Goal: Information Seeking & Learning: Learn about a topic

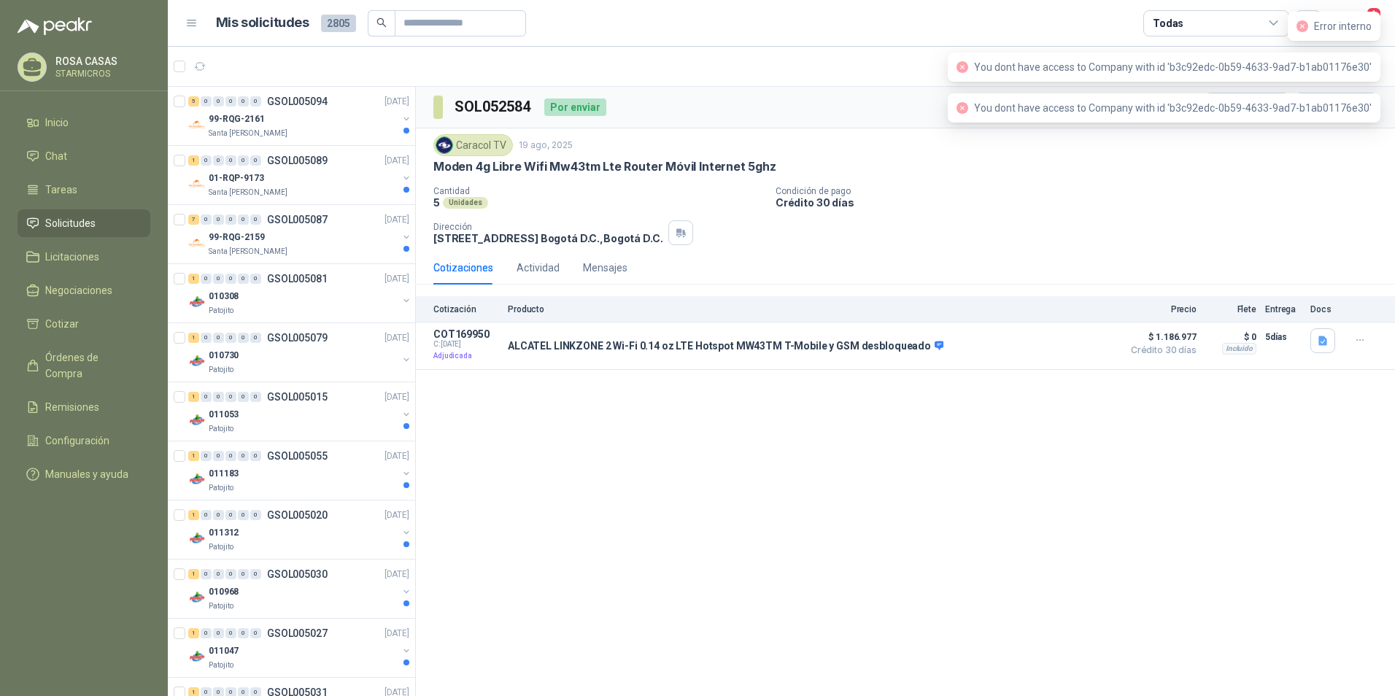
click at [1339, 218] on div "Cantidad 5 Unidades Condición de pago Crédito 30 días Dirección CALLE 103 No.69…" at bounding box center [905, 215] width 944 height 59
drag, startPoint x: 1329, startPoint y: 32, endPoint x: 1282, endPoint y: 45, distance: 49.2
click at [1329, 31] on div "Error interno" at bounding box center [1333, 26] width 75 height 16
click at [1191, 61] on span "You dont have access to Company with id 'b3c92edc-0b59-4633-9ad7-b1ab01176e30'" at bounding box center [1173, 67] width 398 height 12
click at [1188, 103] on span "You dont have access to Company with id 'b3c92edc-0b59-4633-9ad7-b1ab01176e30'" at bounding box center [1173, 108] width 398 height 12
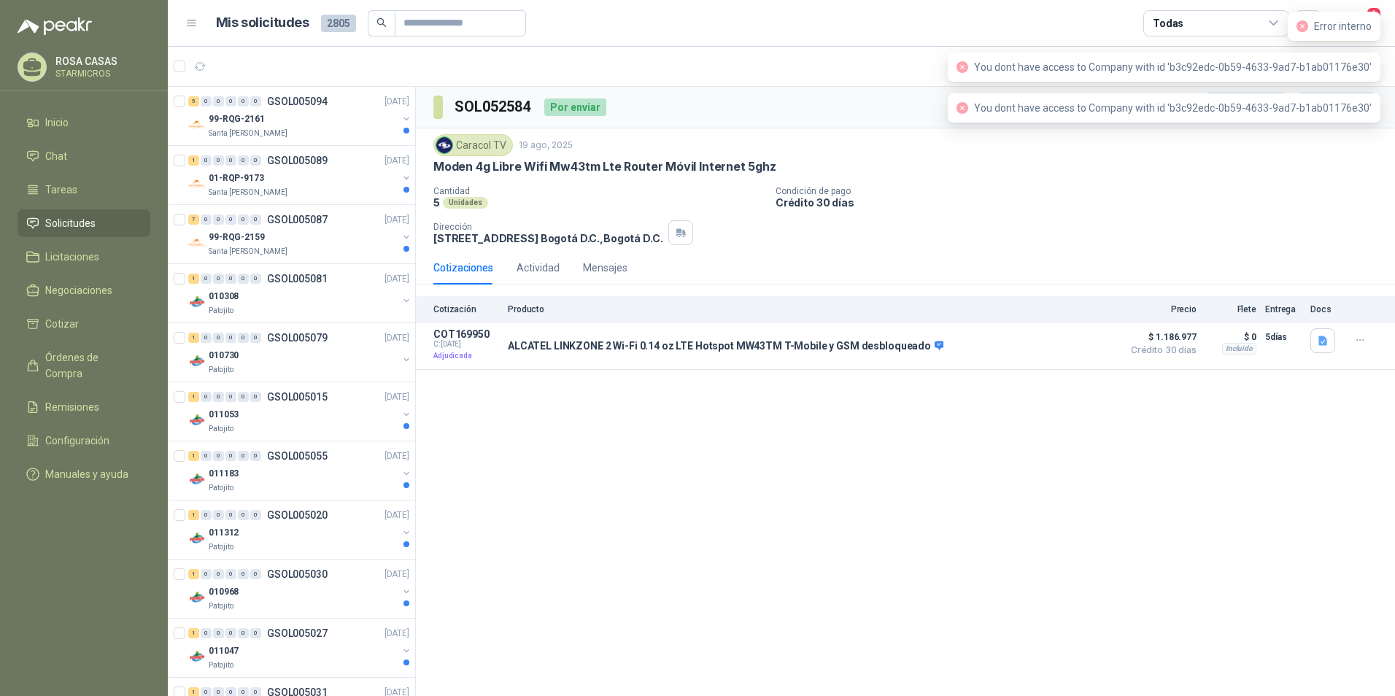
click at [1135, 152] on div "Caracol TV 19 ago, 2025" at bounding box center [905, 145] width 944 height 22
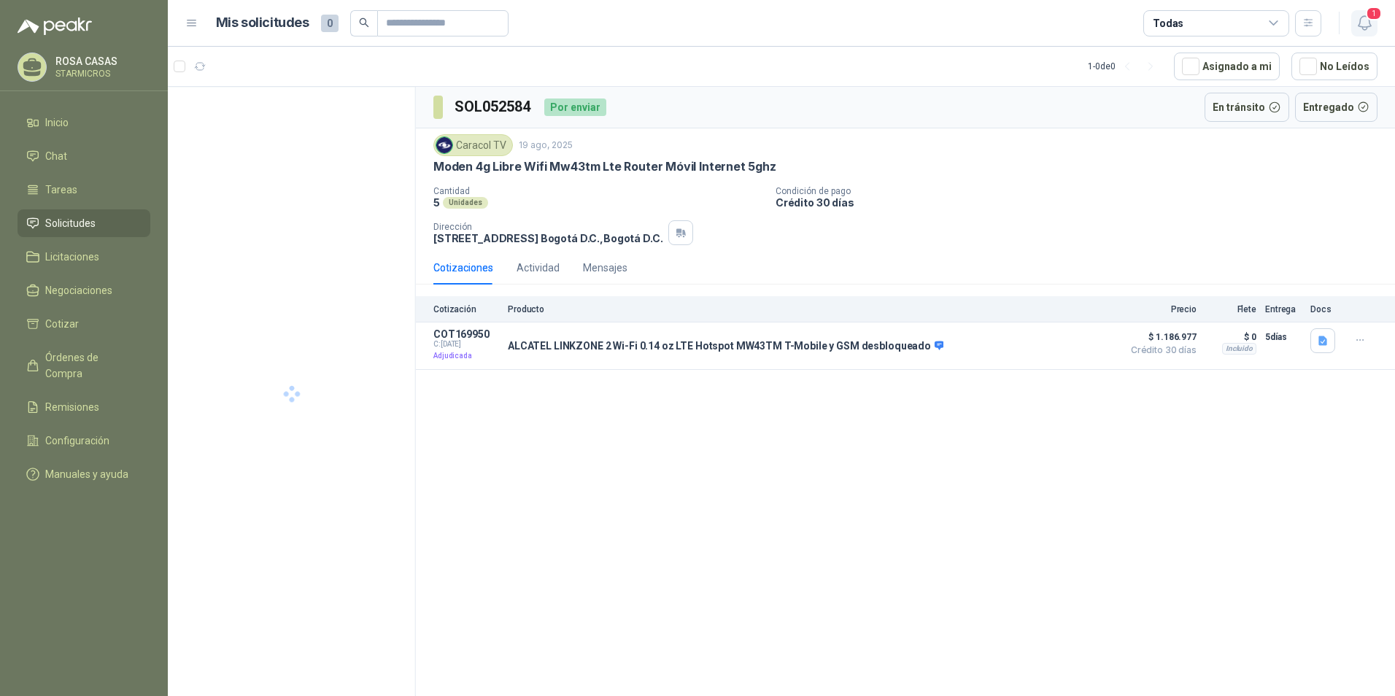
click at [1368, 24] on icon "button" at bounding box center [1364, 23] width 18 height 18
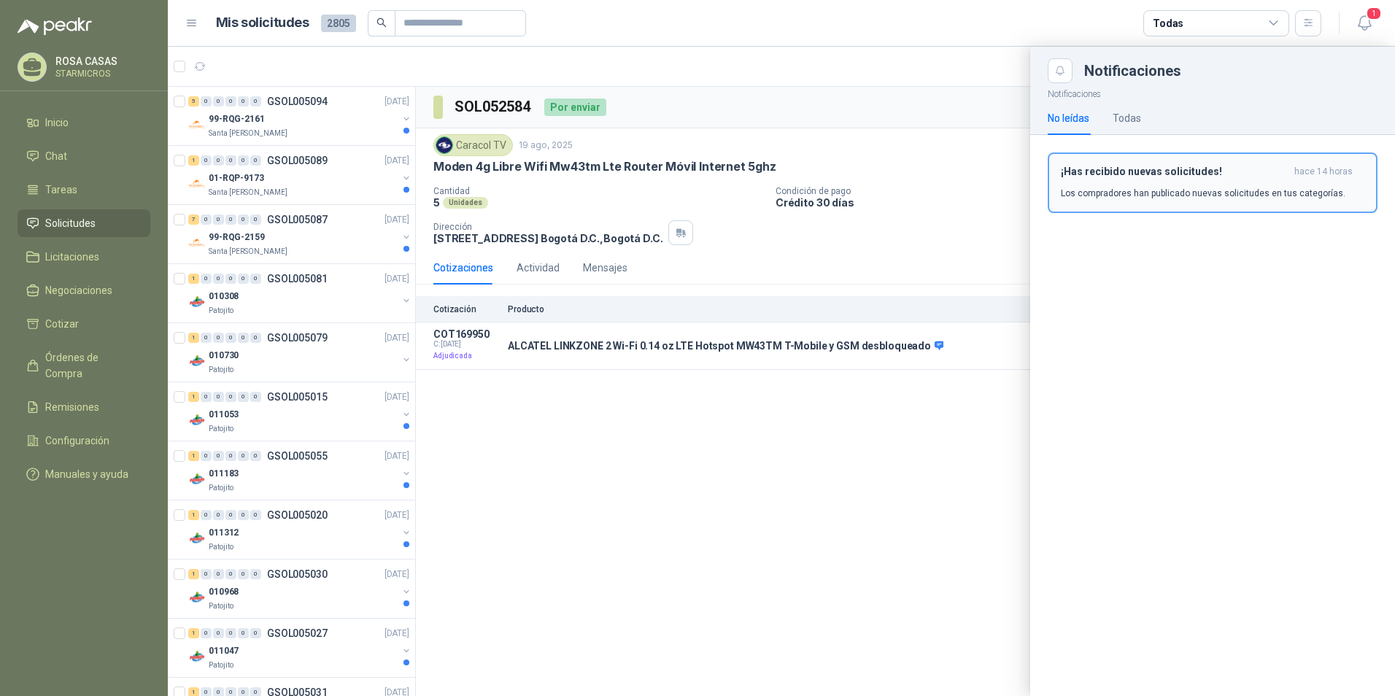
click at [1211, 177] on h3 "¡Has recibido nuevas solicitudes!" at bounding box center [1175, 172] width 228 height 12
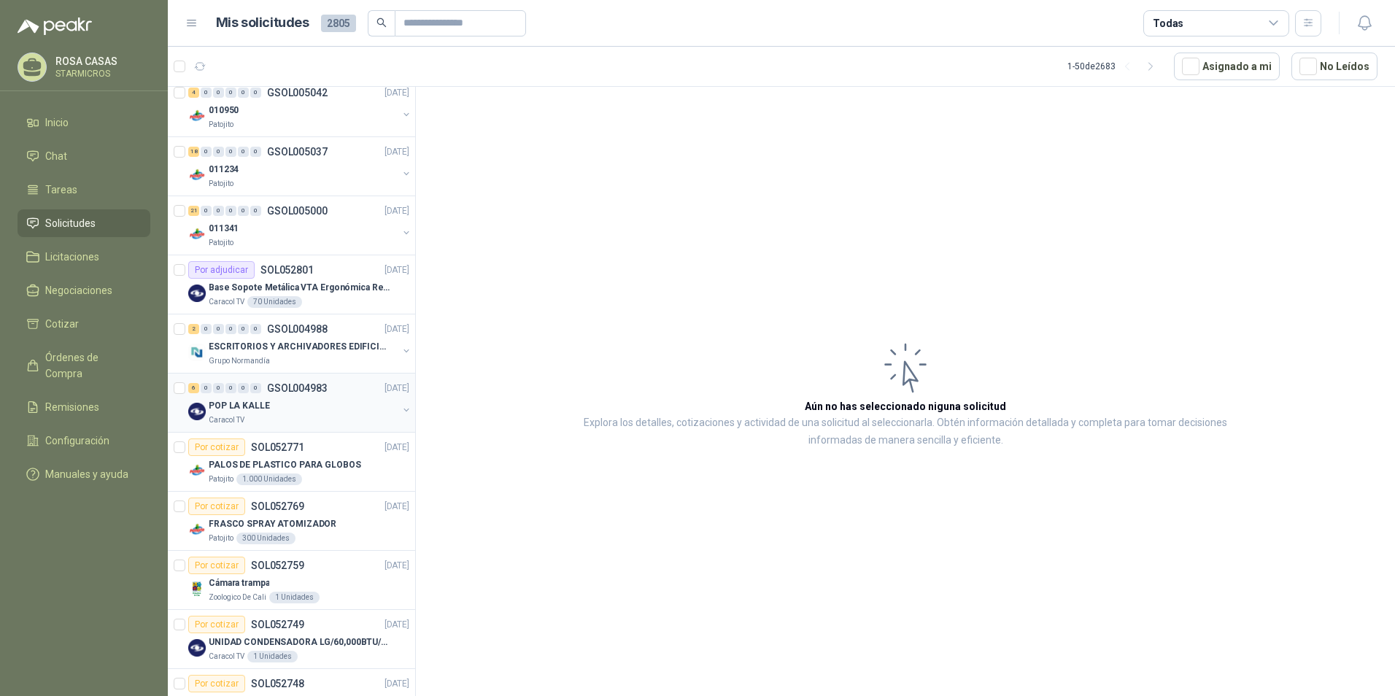
scroll to position [1532, 0]
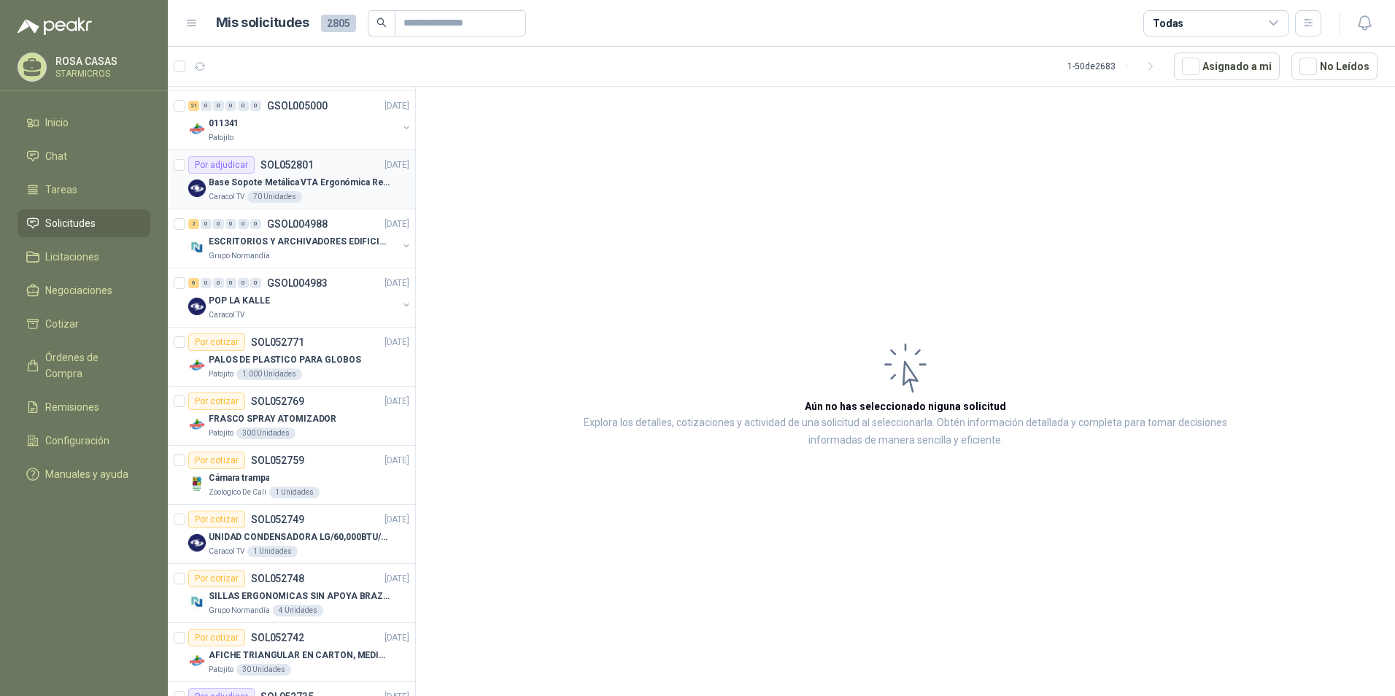
click at [330, 193] on div "Caracol TV 70 Unidades" at bounding box center [309, 197] width 201 height 12
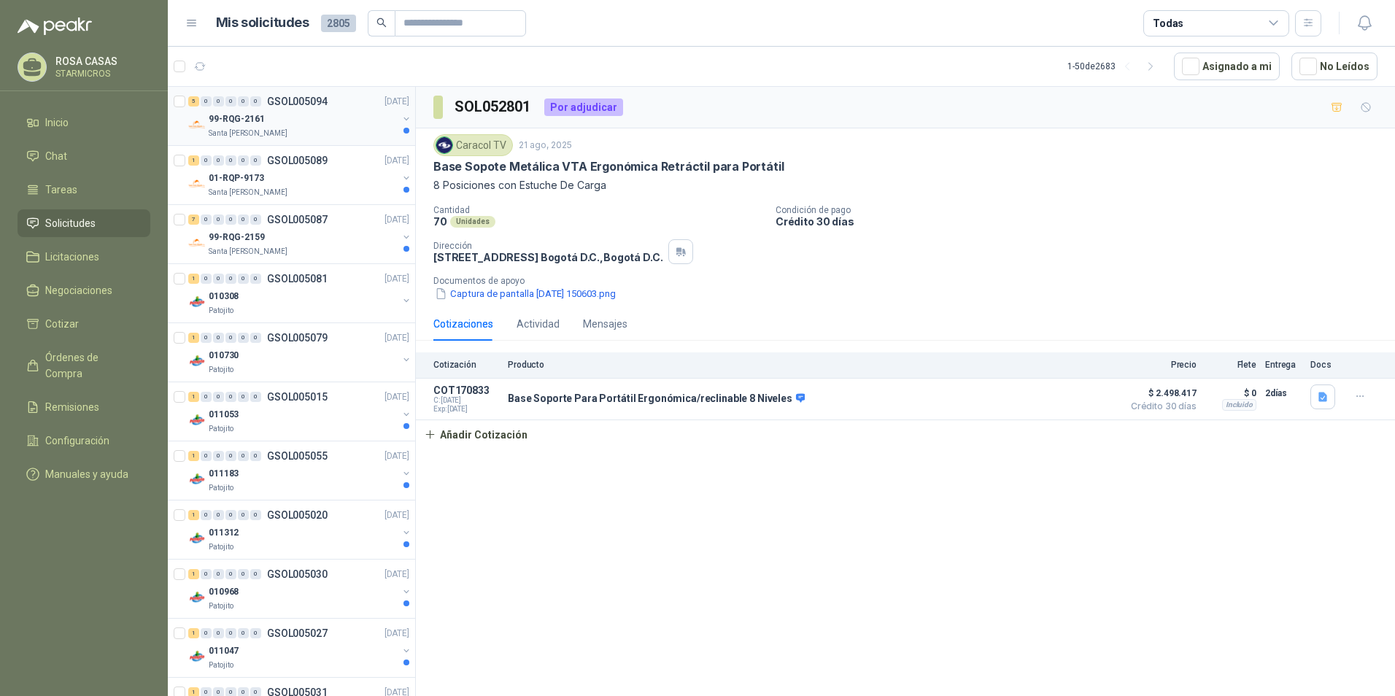
click at [341, 135] on div "Santa [PERSON_NAME]" at bounding box center [303, 134] width 189 height 12
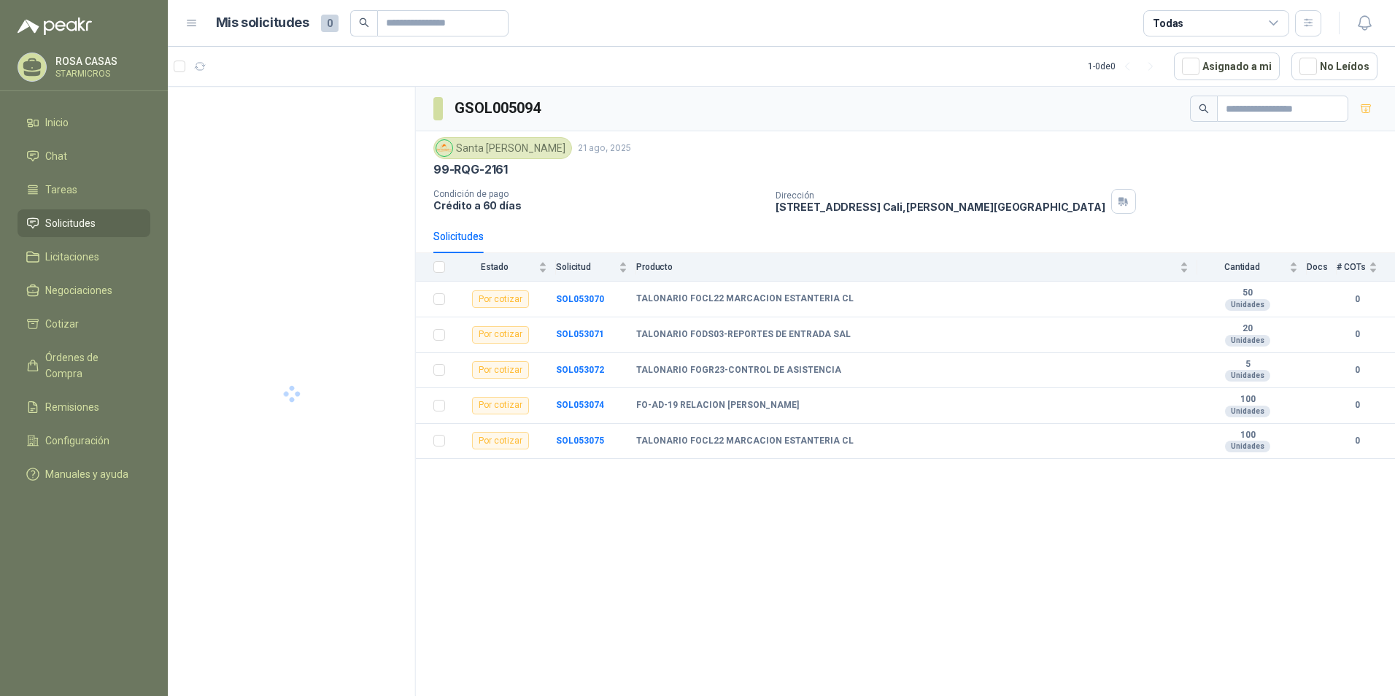
click at [729, 565] on div "GSOL005094 [GEOGRAPHIC_DATA][PERSON_NAME] [DATE] 99-RQG-2161 Condición de pago …" at bounding box center [905, 394] width 979 height 614
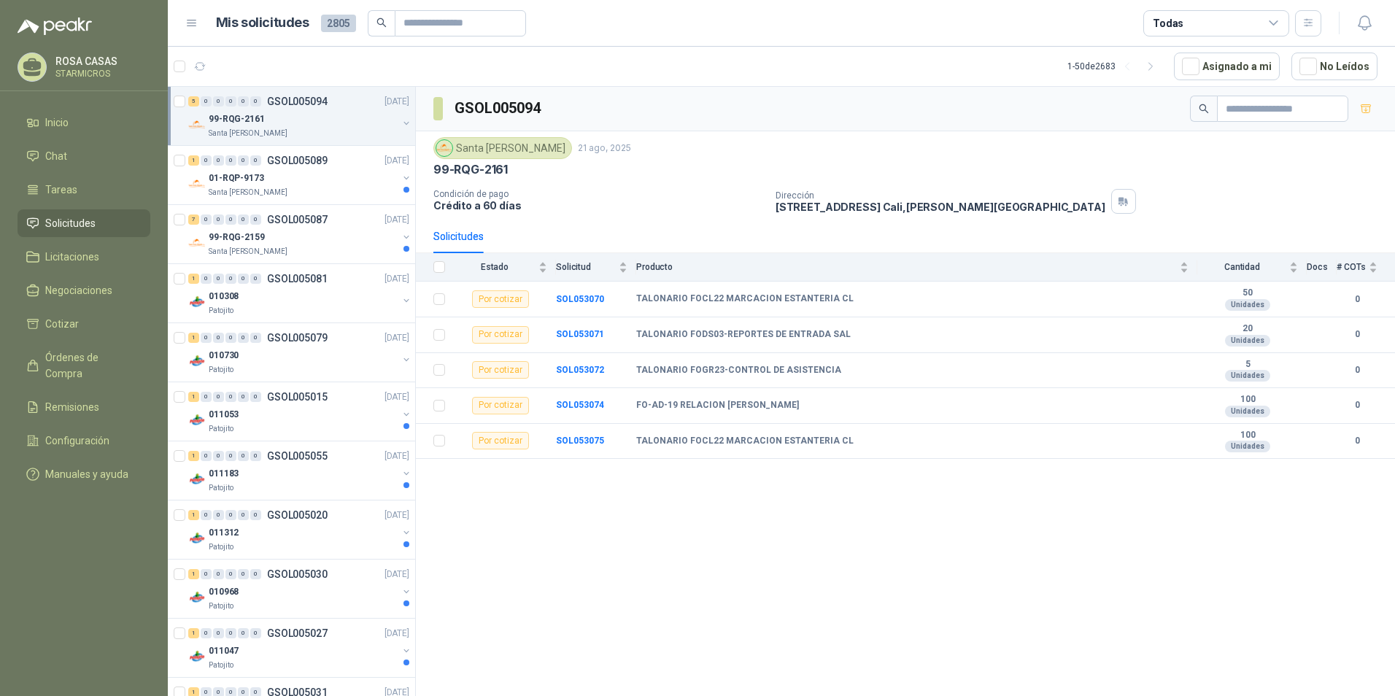
click at [729, 565] on div "GSOL005094 Santa Anita Napoles 21 ago, 2025 99-RQG-2161 Condición de pago Crédi…" at bounding box center [905, 394] width 979 height 614
click at [727, 565] on div "GSOL005094 Santa Anita Napoles 21 ago, 2025 99-RQG-2161 Condición de pago Crédi…" at bounding box center [905, 394] width 979 height 614
click at [290, 187] on div "Santa [PERSON_NAME]" at bounding box center [303, 193] width 189 height 12
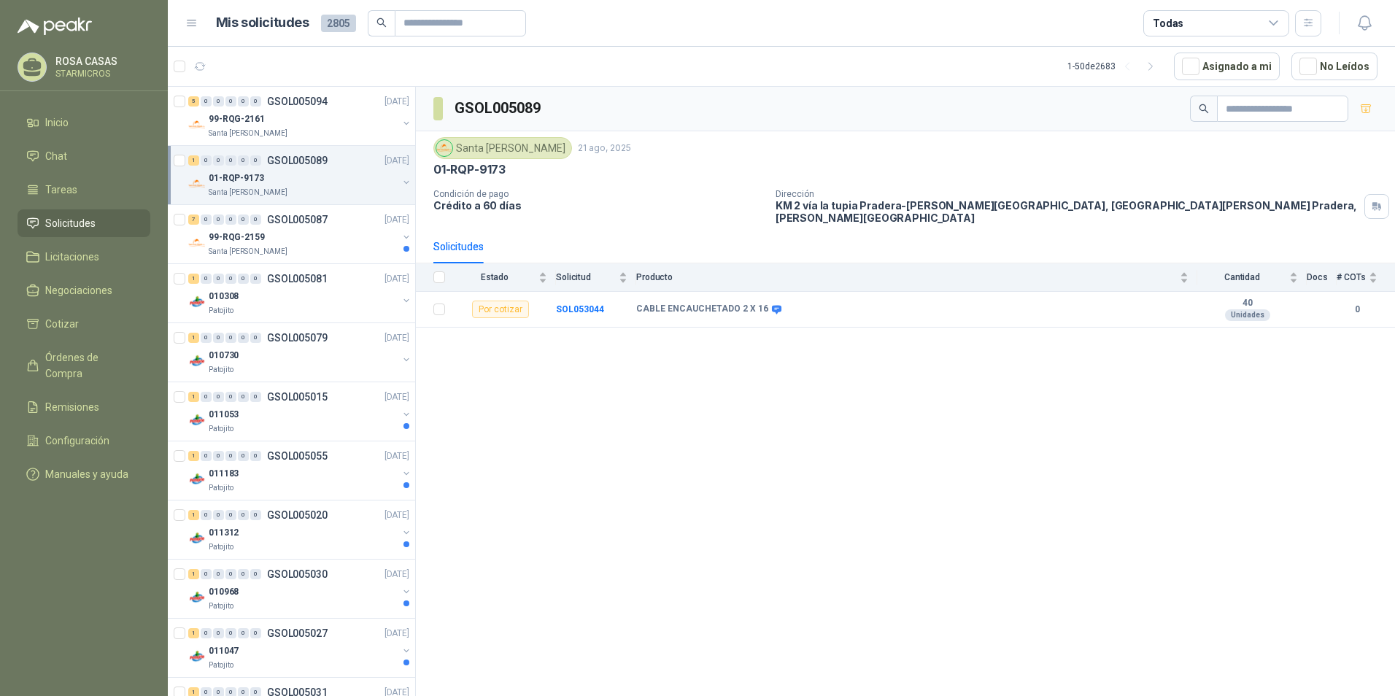
click at [880, 368] on div "GSOL005089 Santa Anita Napoles 21 ago, 2025 01-RQP-9173 Condición de pago Crédi…" at bounding box center [905, 394] width 979 height 614
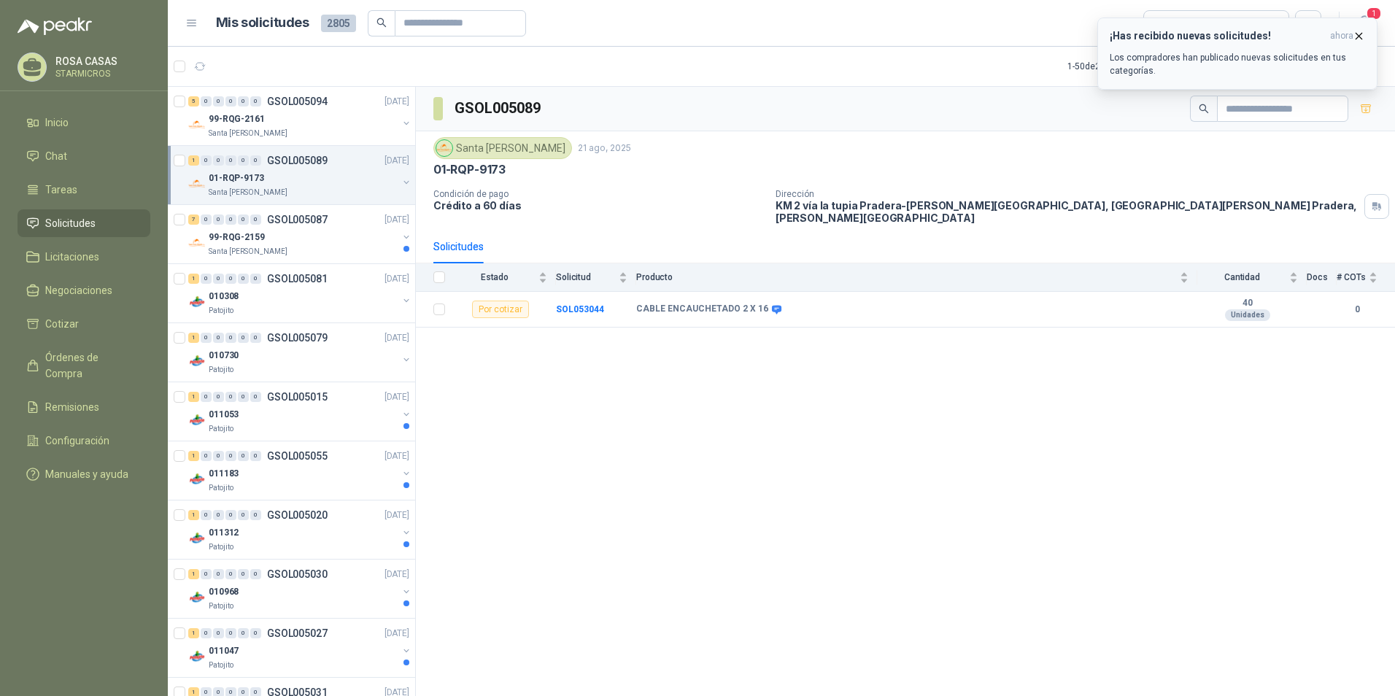
click at [1200, 42] on div "¡Has recibido nuevas solicitudes! ahora Los compradores han publicado nuevas so…" at bounding box center [1237, 53] width 255 height 47
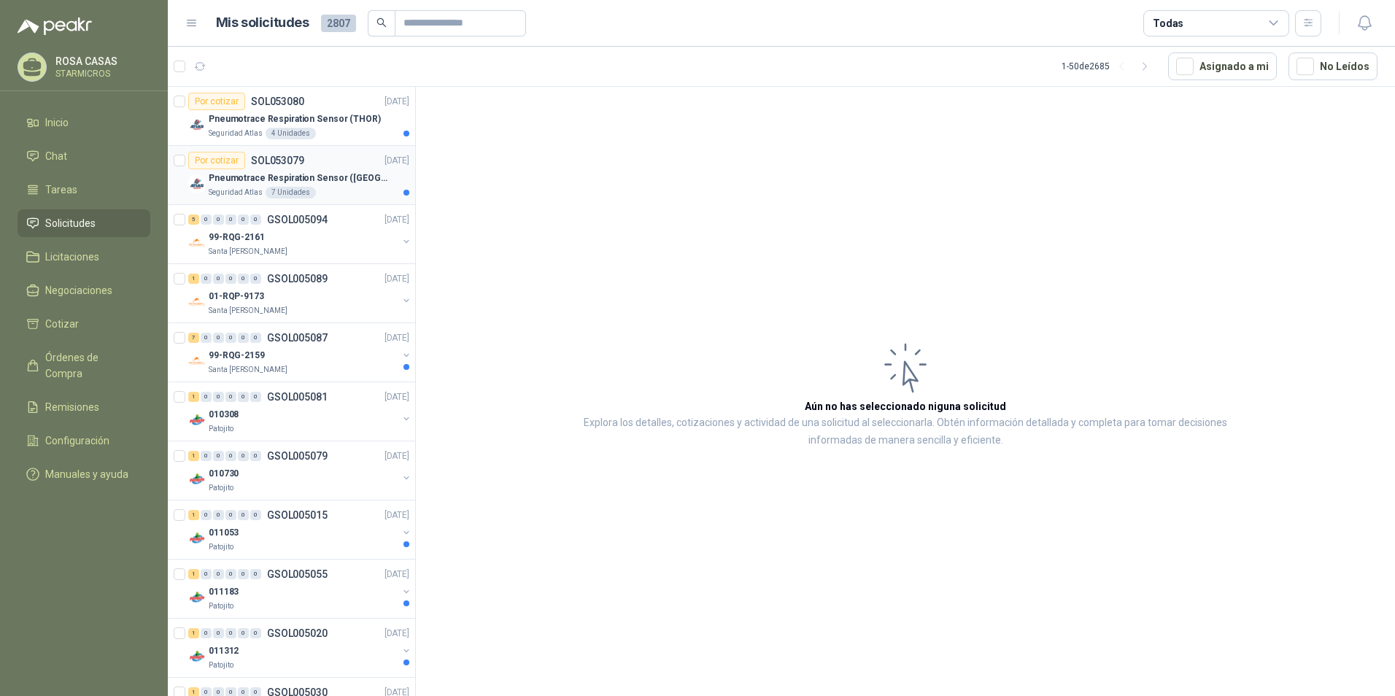
click at [335, 199] on article "Por cotizar SOL053079 [DATE] Pneumotrace Respiration Sensor ([GEOGRAPHIC_DATA])…" at bounding box center [291, 175] width 247 height 59
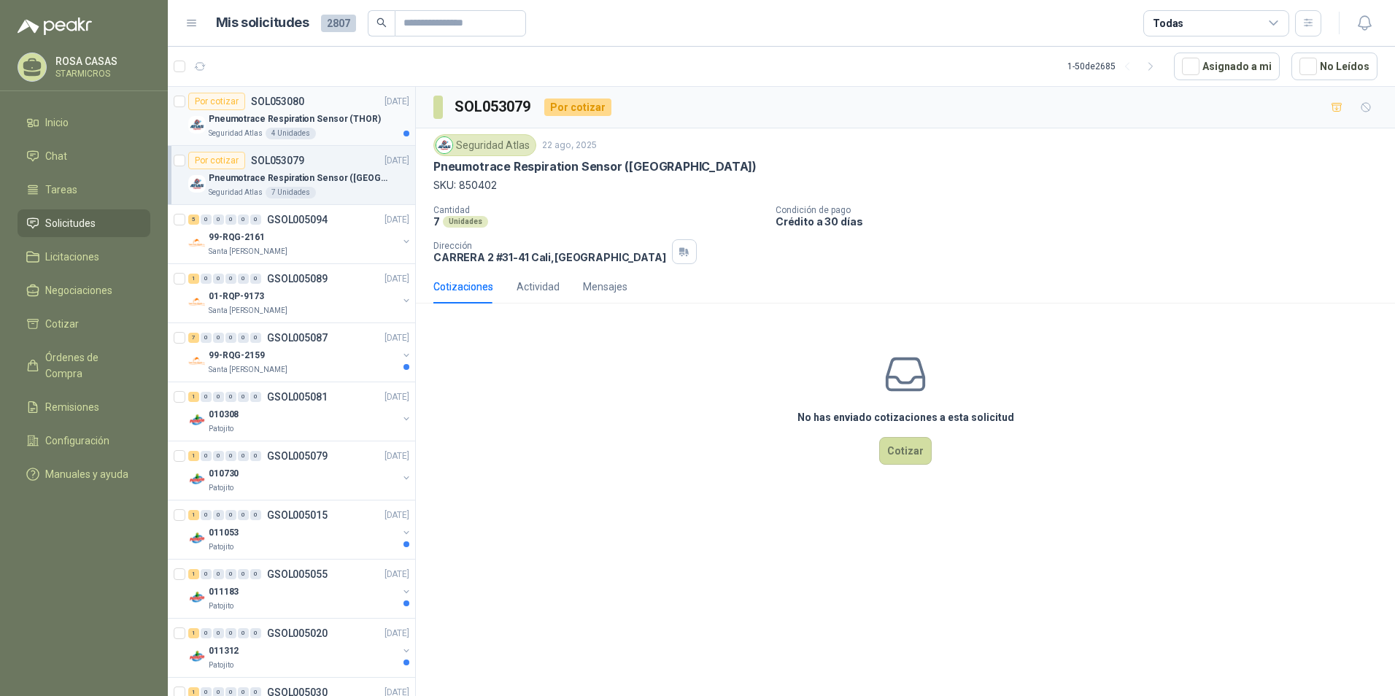
click at [325, 138] on div "Seguridad Atlas 4 Unidades" at bounding box center [309, 134] width 201 height 12
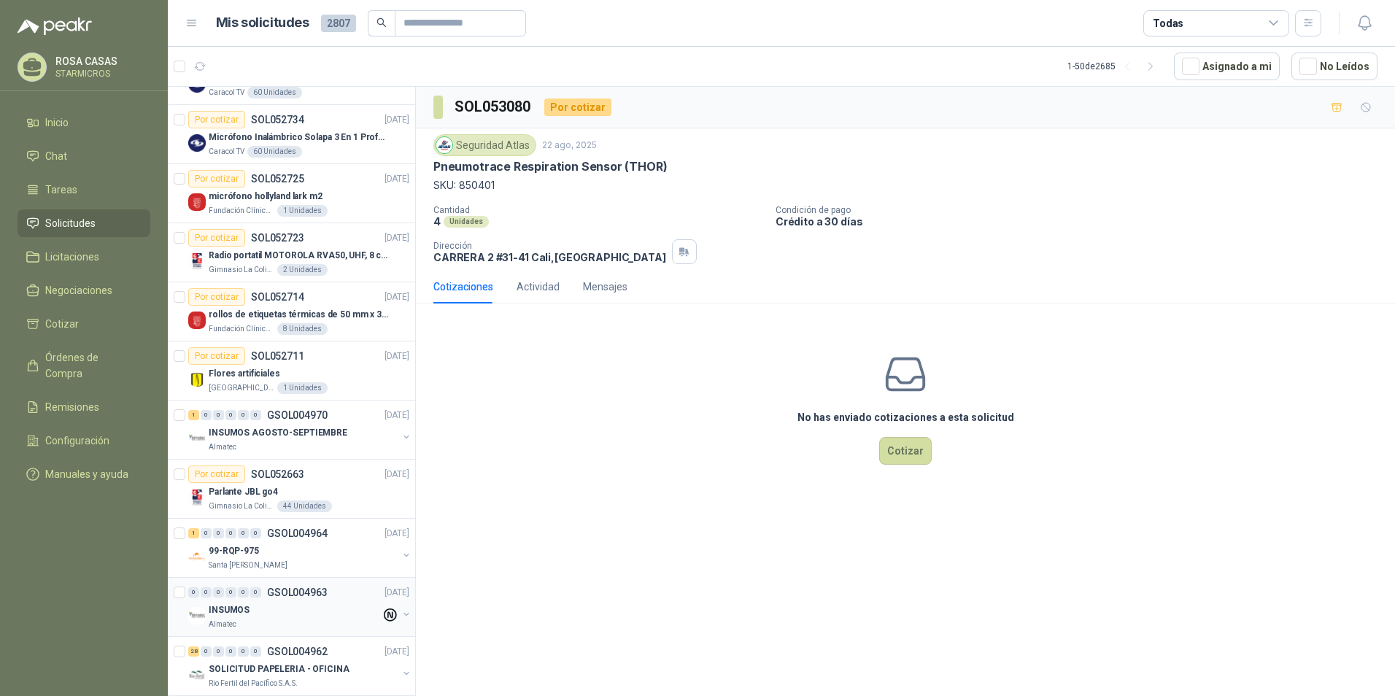
scroll to position [2361, 0]
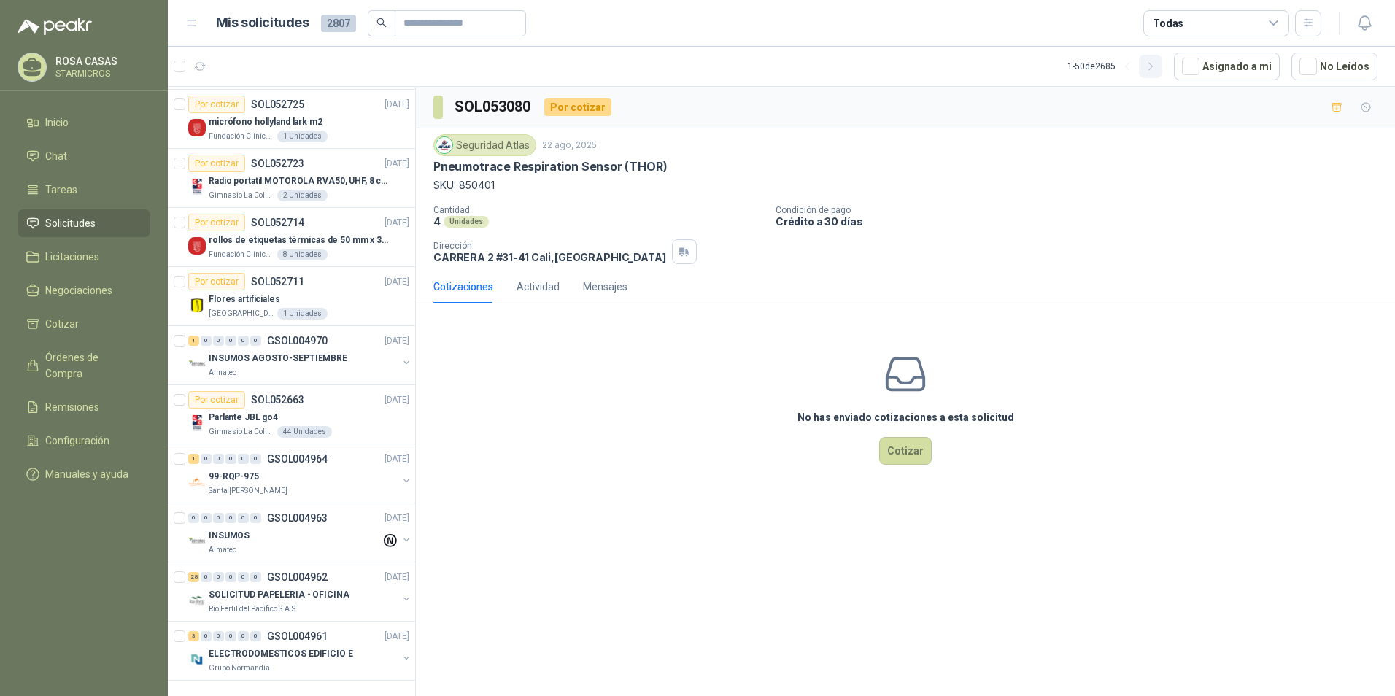
click at [1155, 71] on icon "button" at bounding box center [1151, 67] width 12 height 12
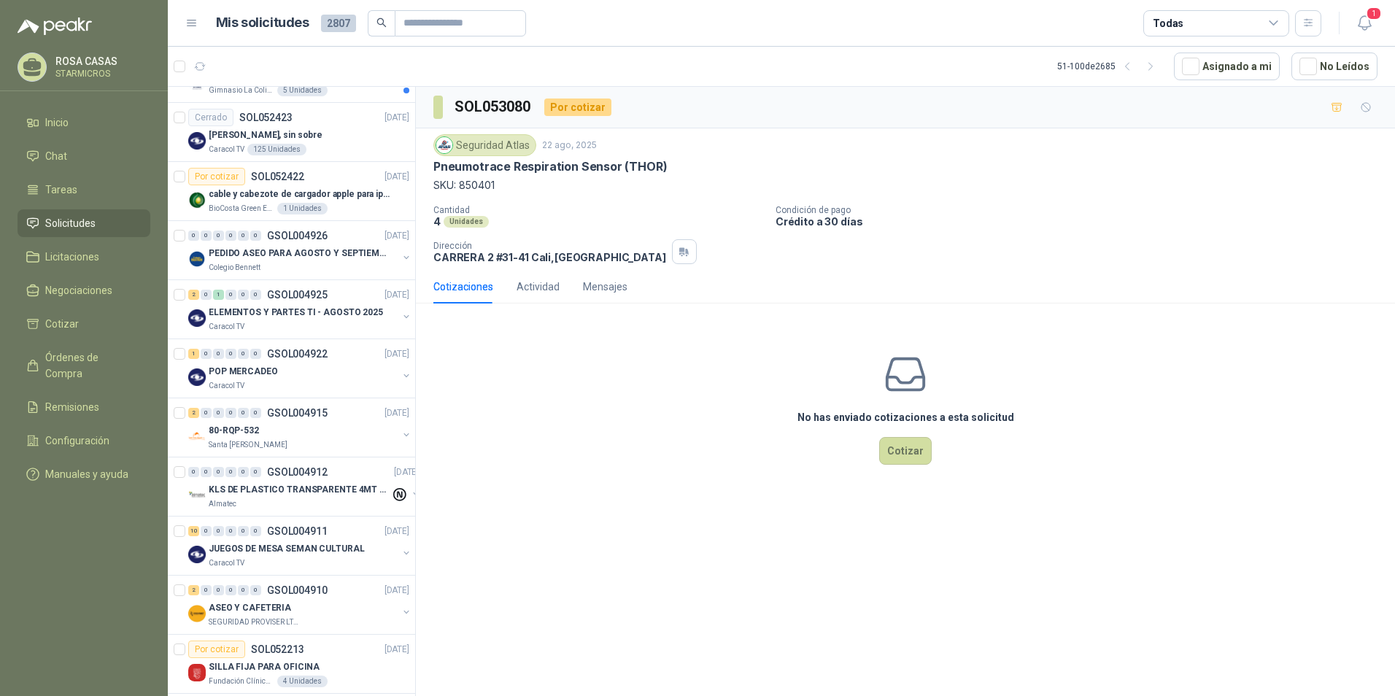
scroll to position [948, 0]
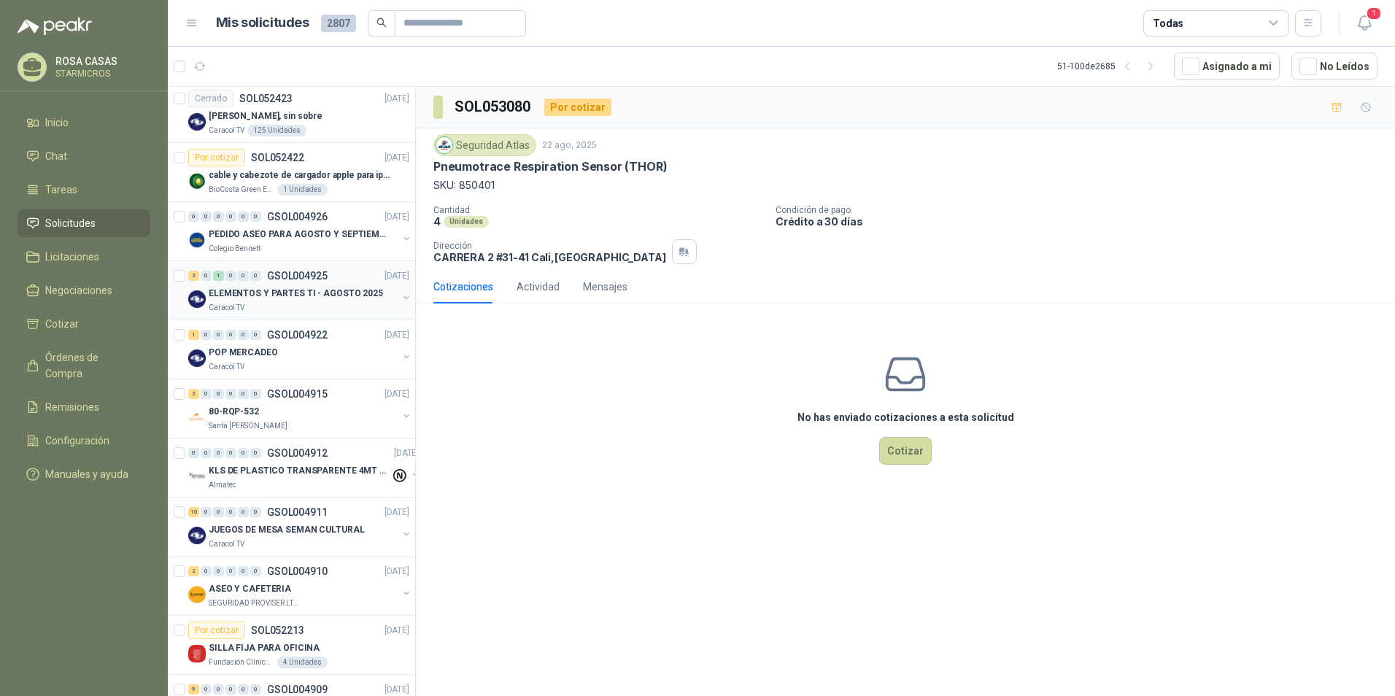
click at [264, 296] on p "ELEMENTOS Y PARTES TI - AGOSTO 2025" at bounding box center [296, 294] width 174 height 14
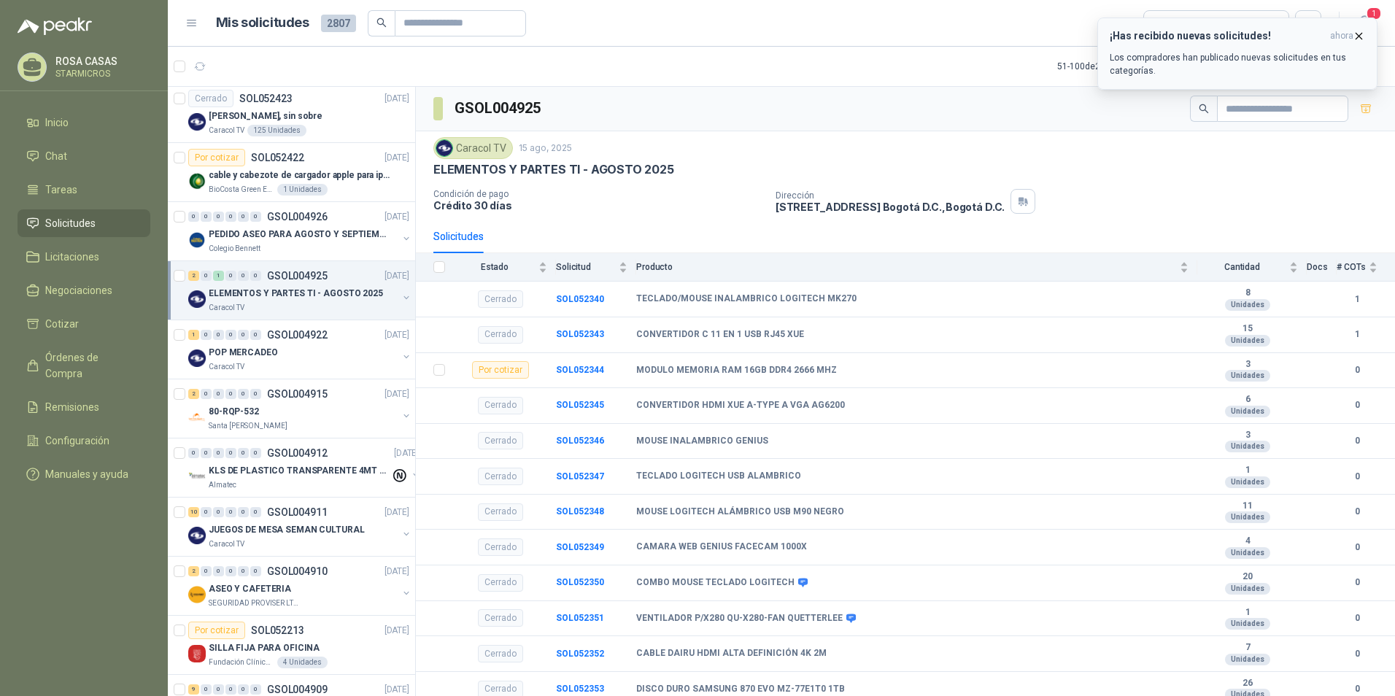
click at [1183, 47] on div "¡Has recibido nuevas solicitudes! ahora Los compradores han publicado nuevas so…" at bounding box center [1237, 53] width 255 height 47
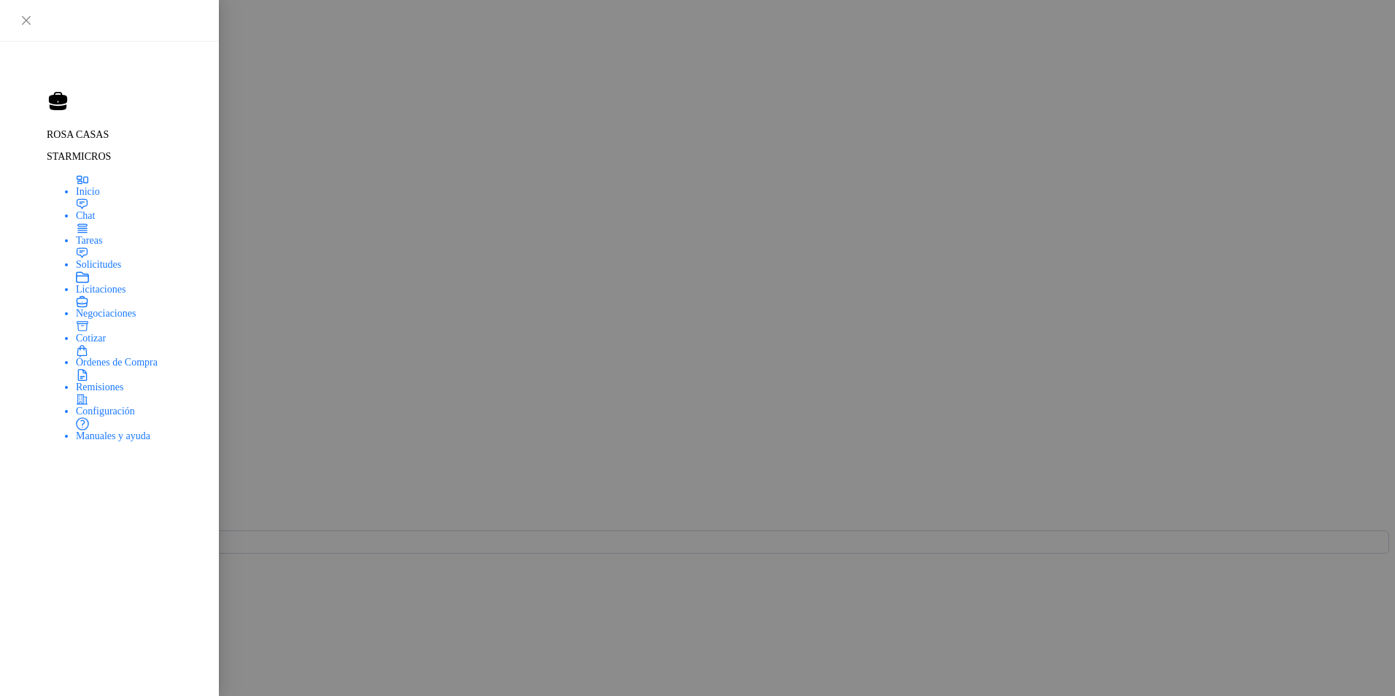
scroll to position [2361, 0]
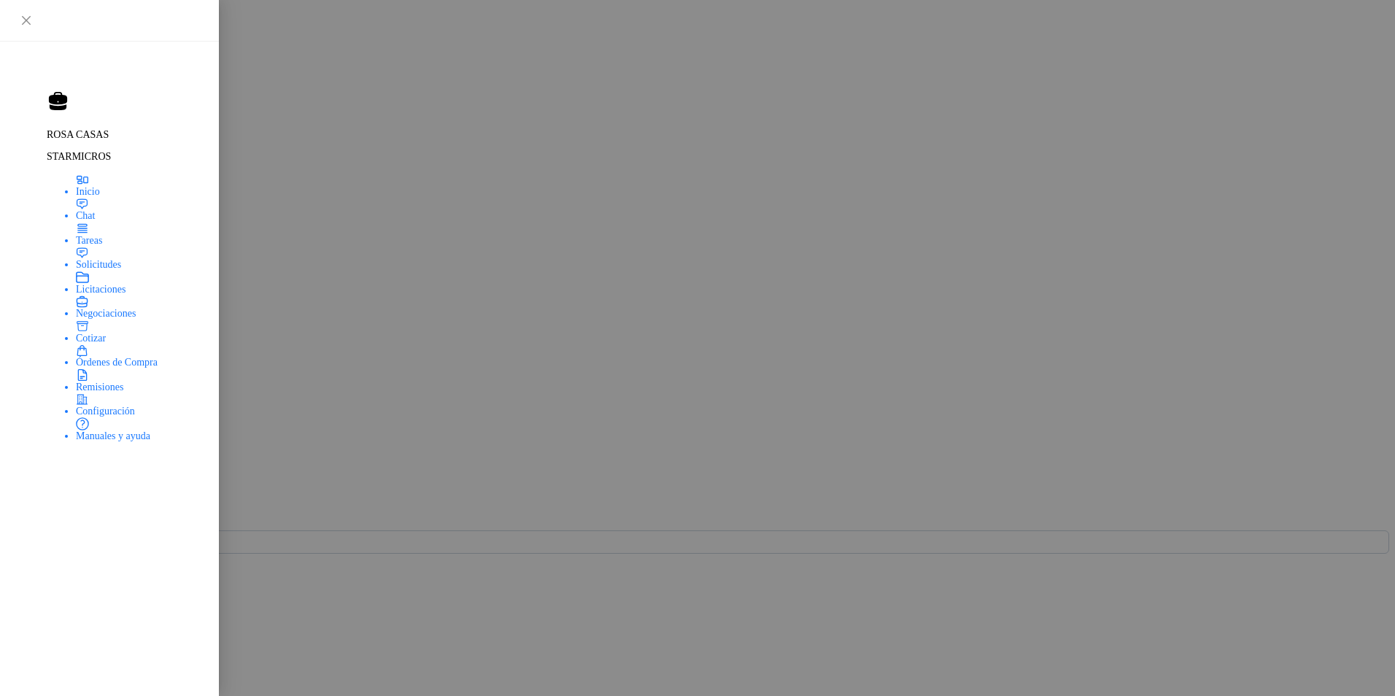
drag, startPoint x: 732, startPoint y: 678, endPoint x: 636, endPoint y: 693, distance: 96.7
copy b "CONVERSOR DVI-HDMI"
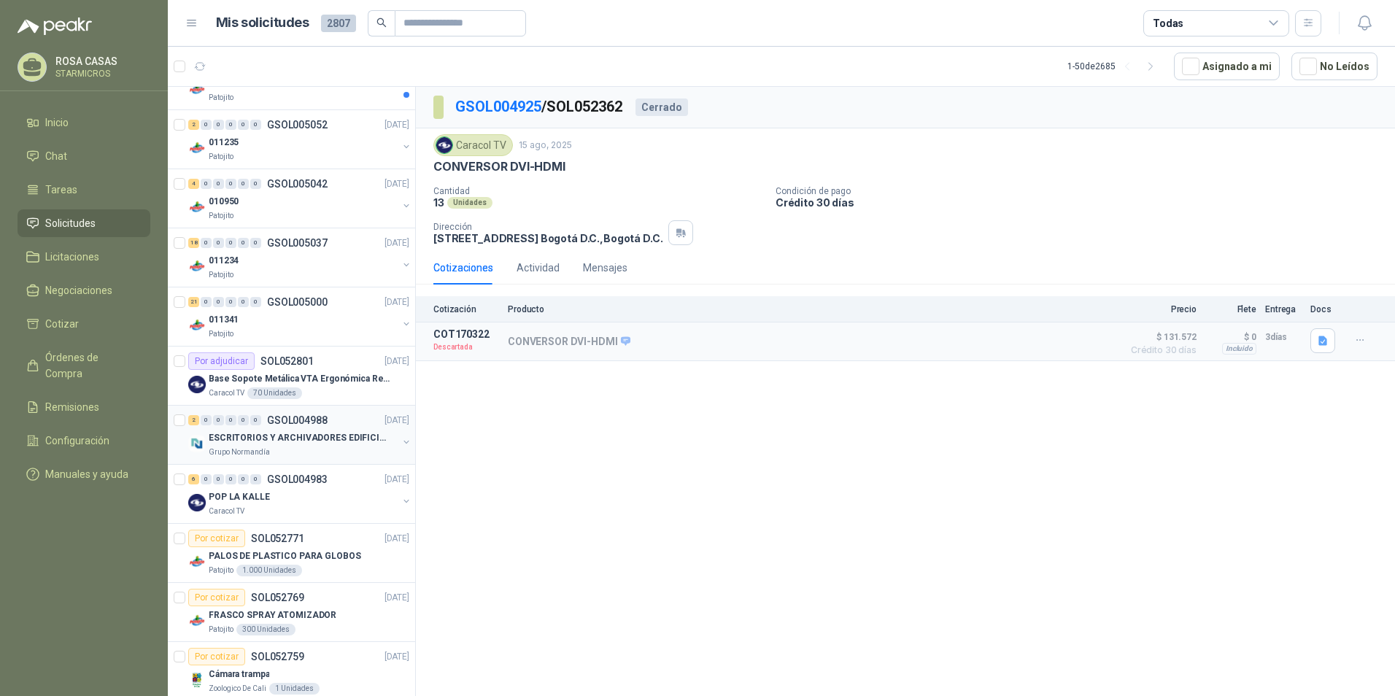
scroll to position [1459, 0]
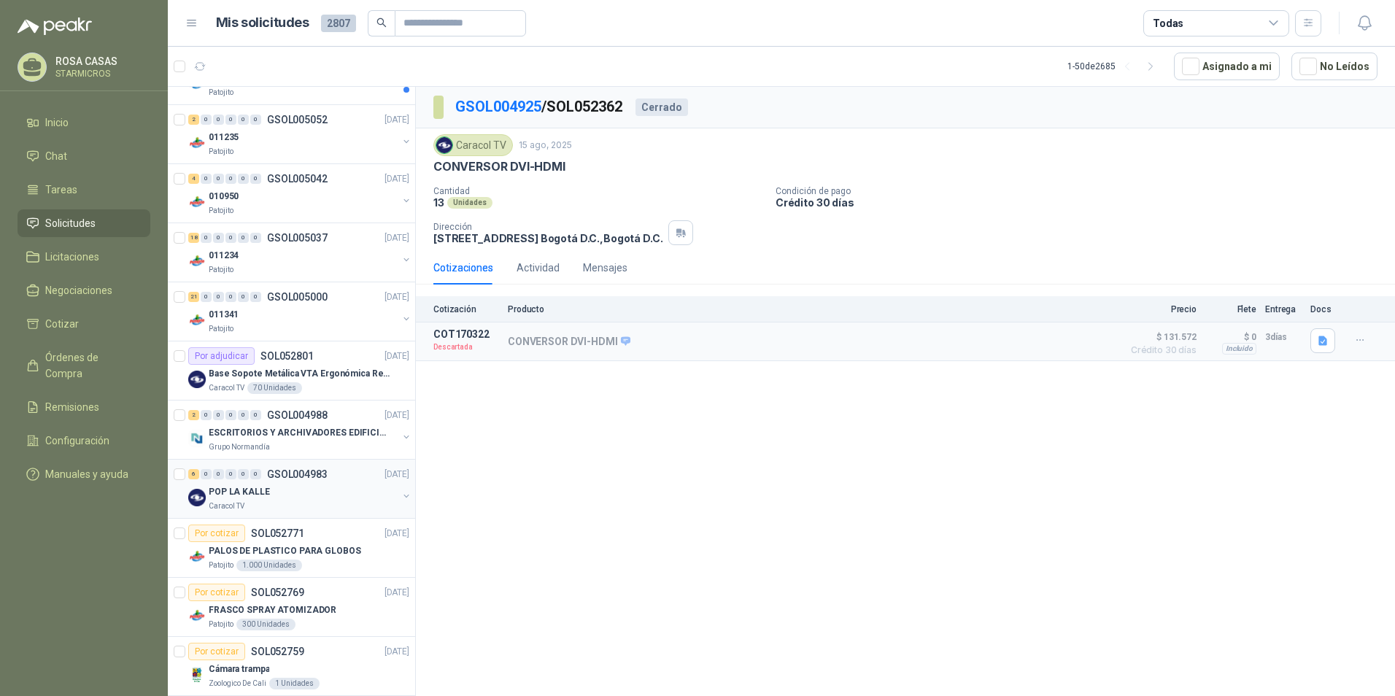
click at [327, 508] on div "Caracol TV" at bounding box center [303, 506] width 189 height 12
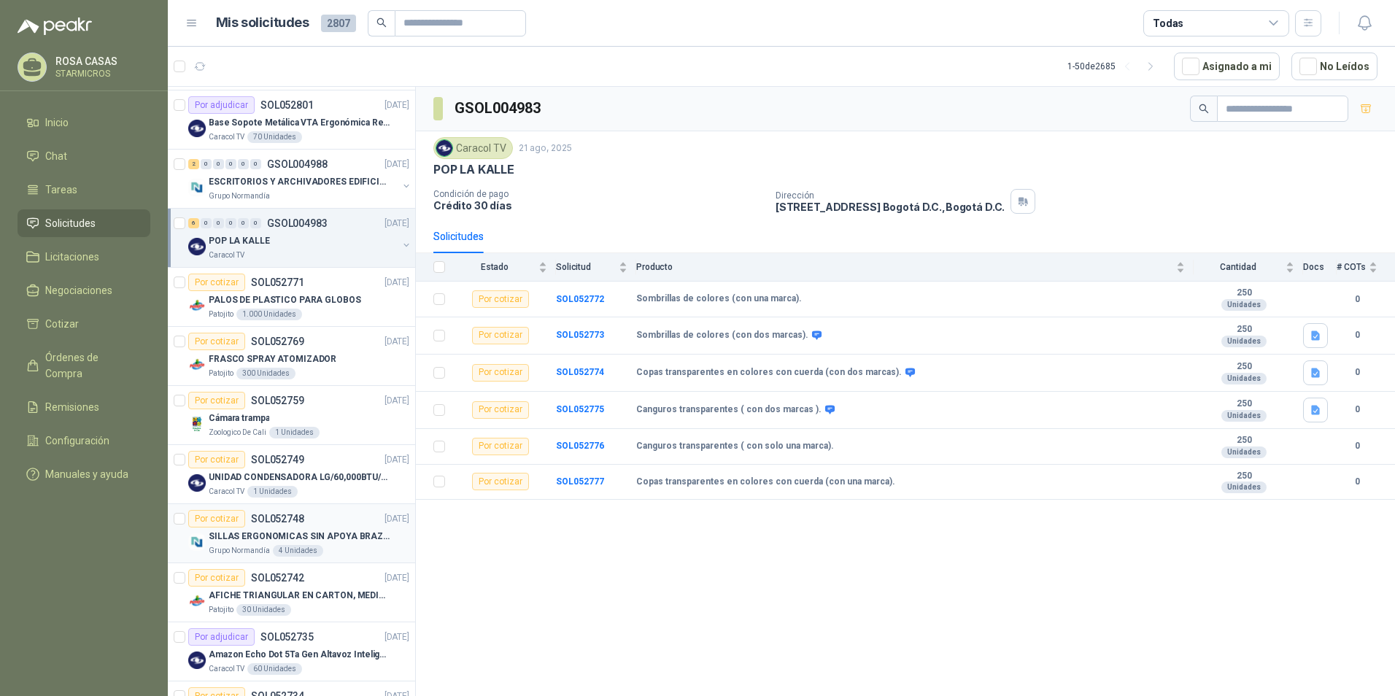
scroll to position [1751, 0]
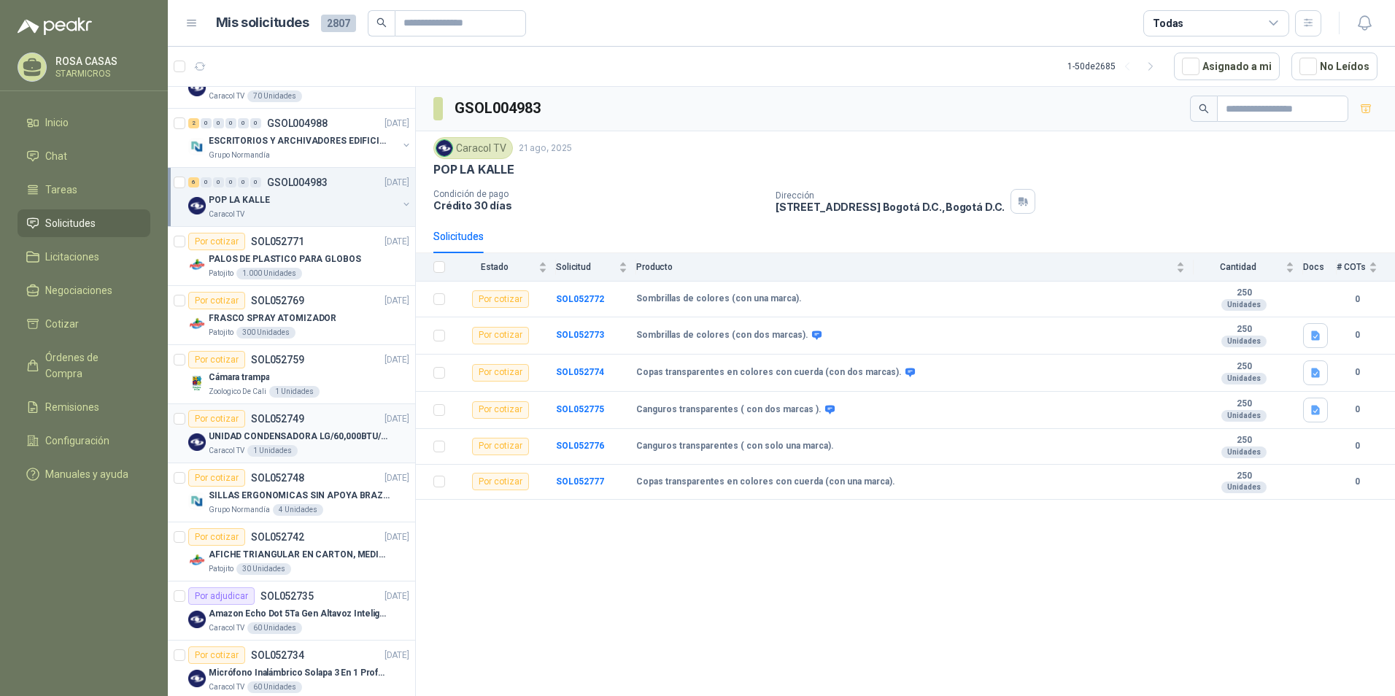
click at [314, 446] on div "Caracol TV 1 Unidades" at bounding box center [309, 451] width 201 height 12
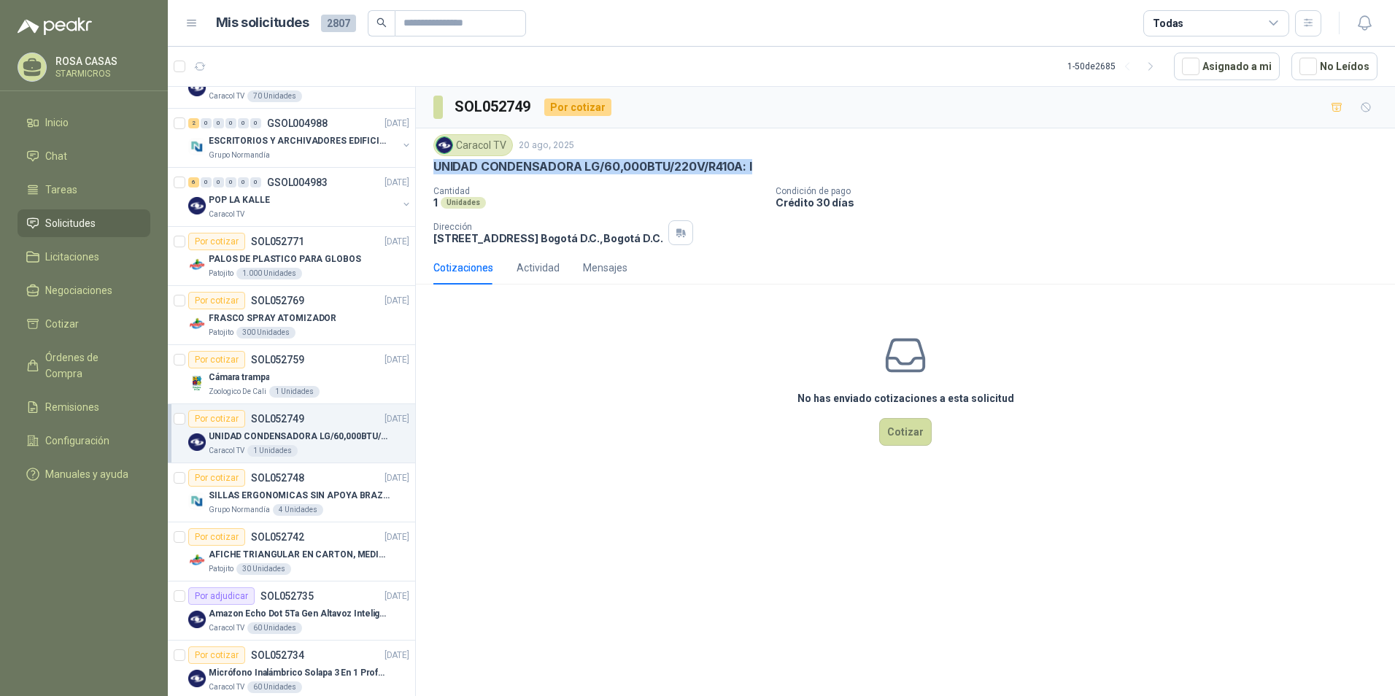
drag, startPoint x: 435, startPoint y: 166, endPoint x: 751, endPoint y: 166, distance: 316.6
click at [751, 166] on div "UNIDAD CONDENSADORA LG/60,000BTU/220V/R410A: I" at bounding box center [905, 166] width 944 height 15
copy p "UNIDAD CONDENSADORA LG/60,000BTU/220V/R410A: I"
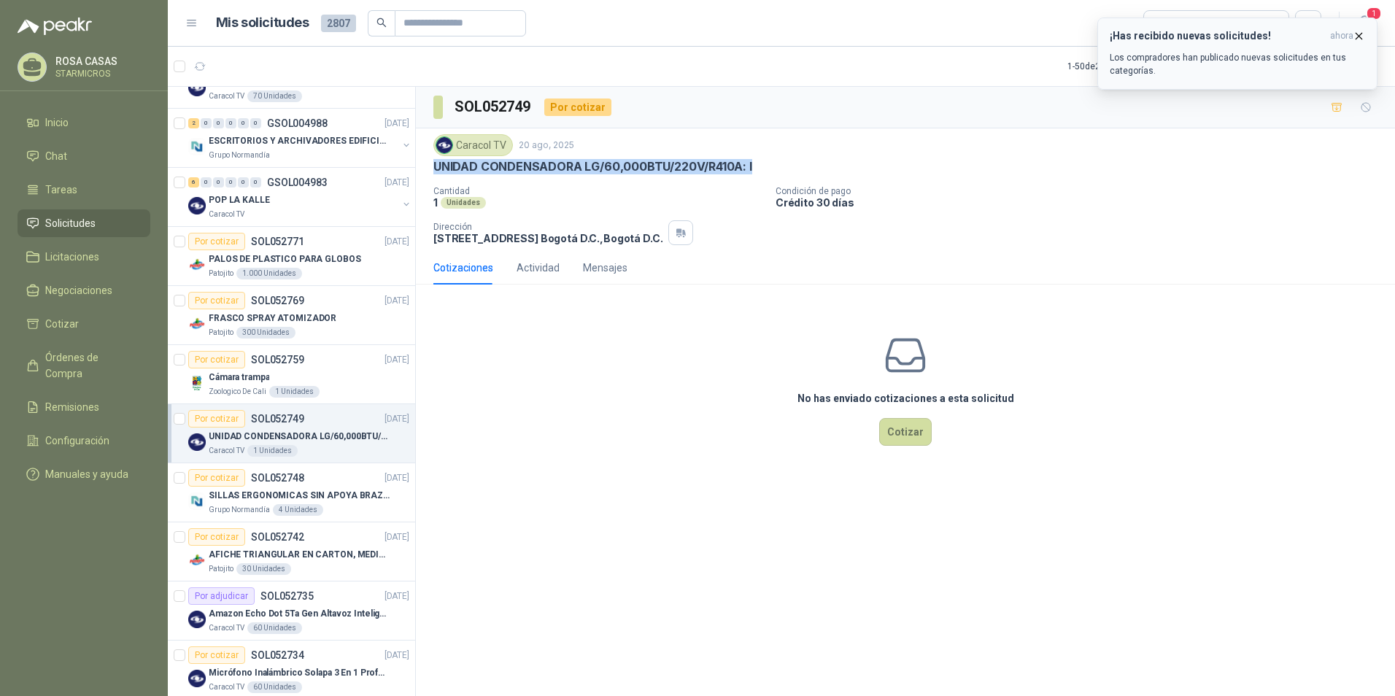
click at [1148, 59] on p "Los compradores han publicado nuevas solicitudes en tus categorías." at bounding box center [1237, 64] width 255 height 26
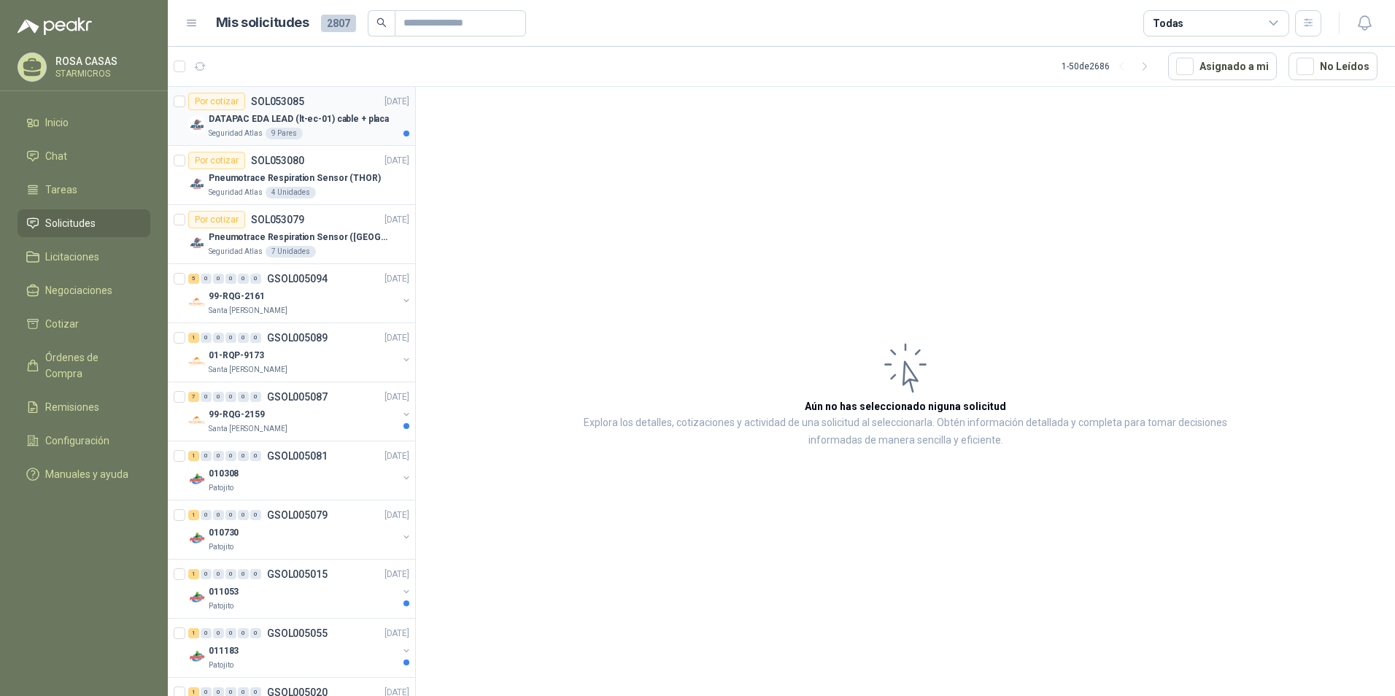
click at [327, 100] on div "Por cotizar SOL053085 [DATE]" at bounding box center [298, 102] width 221 height 18
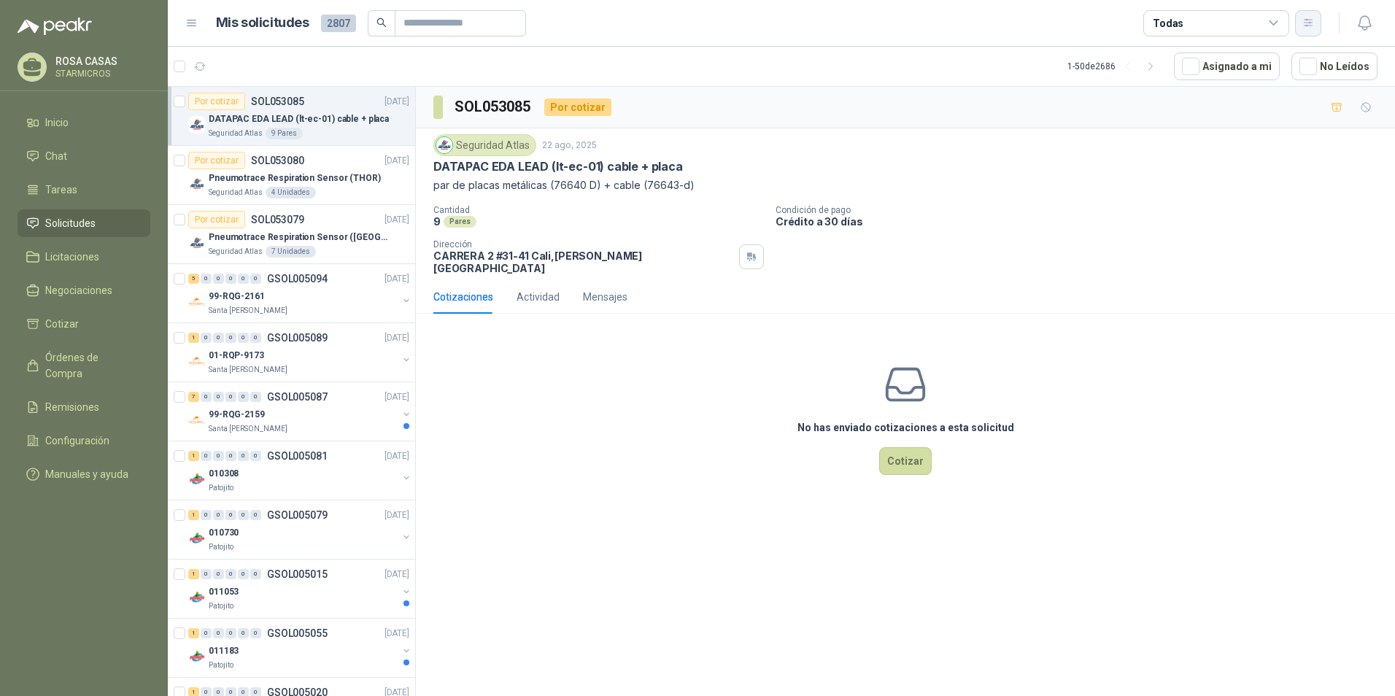
click at [1301, 28] on button "button" at bounding box center [1308, 23] width 26 height 26
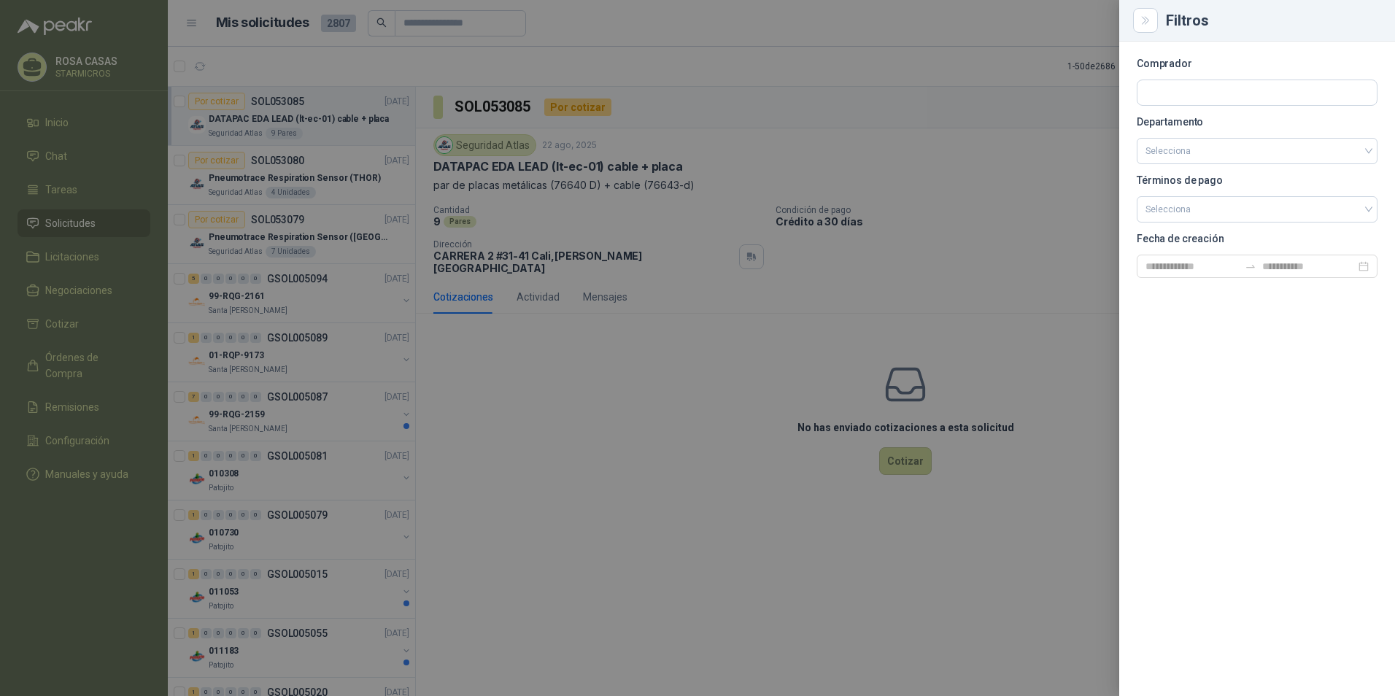
click at [1028, 67] on div at bounding box center [697, 348] width 1395 height 696
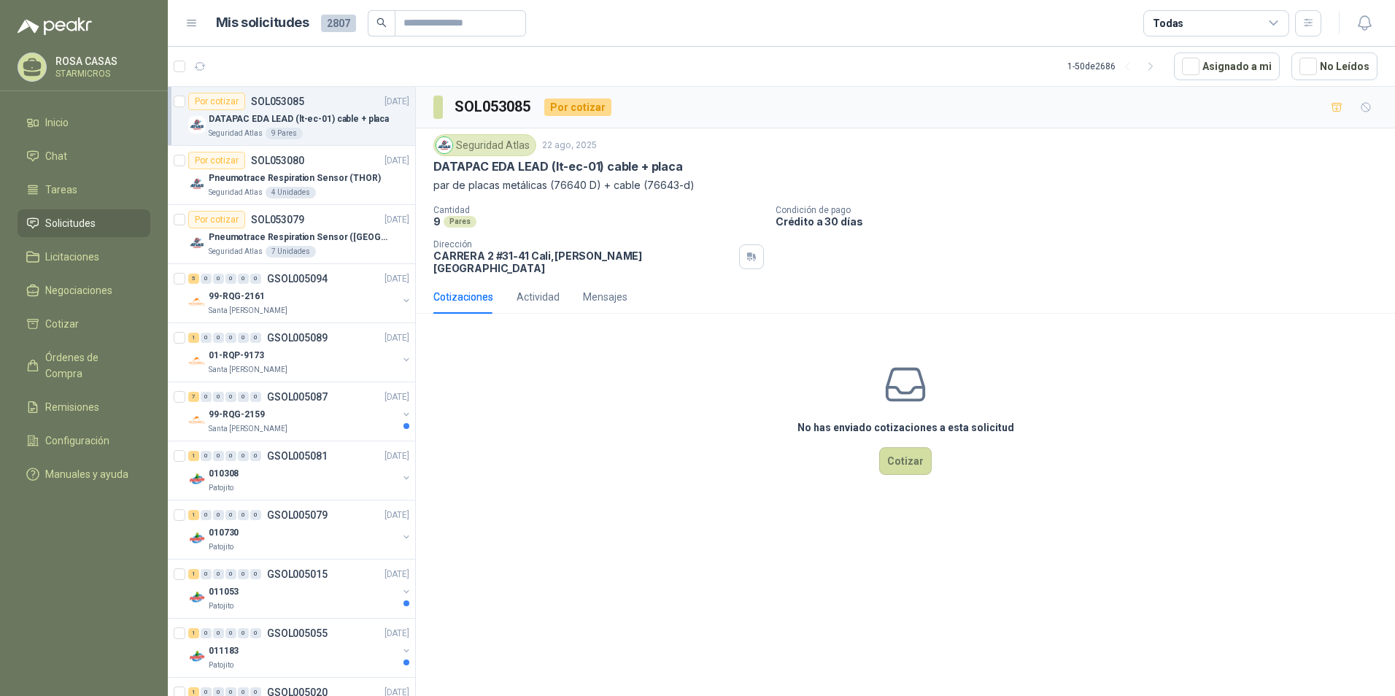
click at [1242, 15] on div "Todas" at bounding box center [1216, 23] width 146 height 26
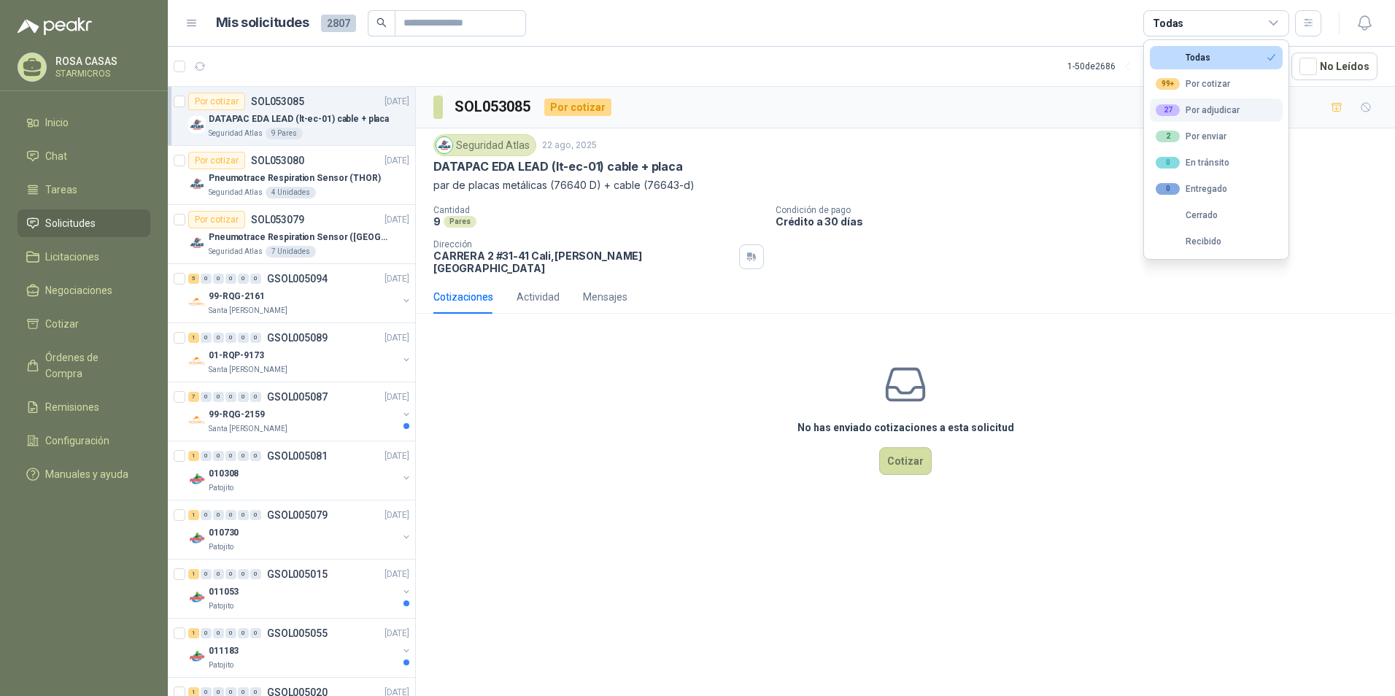
click at [1199, 114] on div "27 Por adjudicar" at bounding box center [1197, 110] width 84 height 12
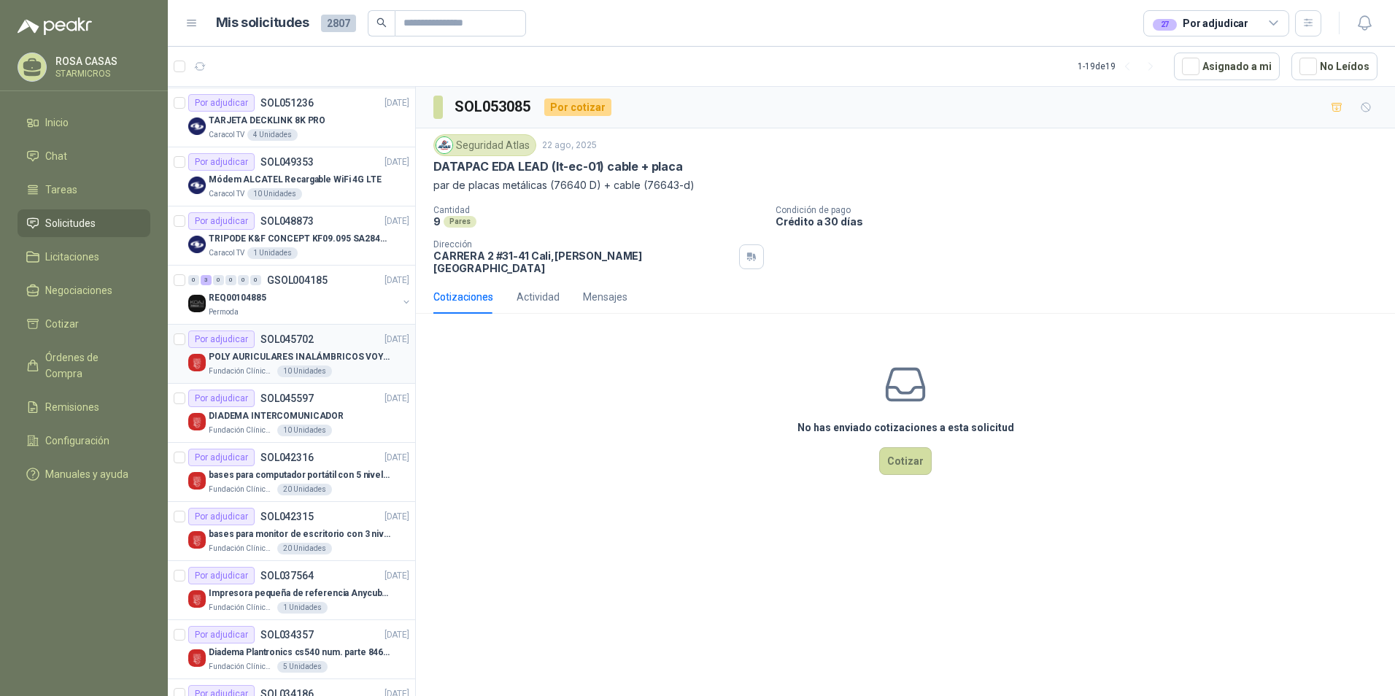
scroll to position [529, 0]
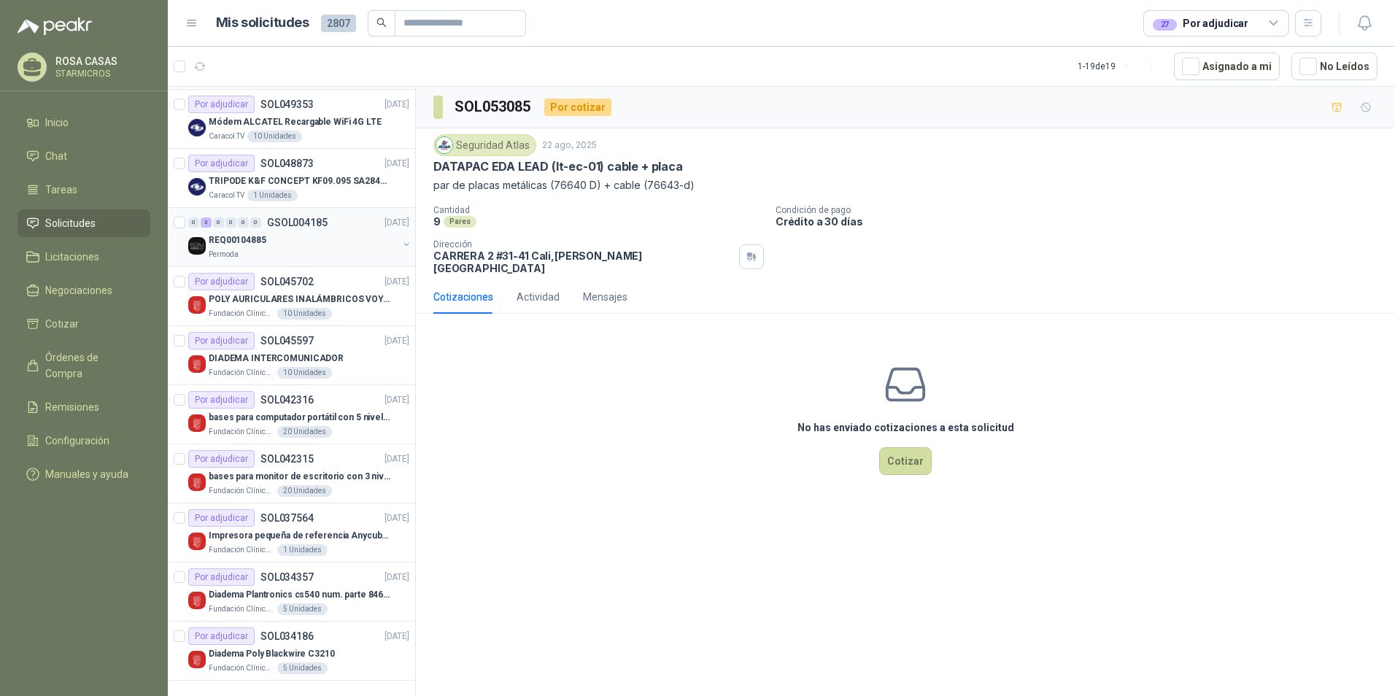
click at [278, 232] on div "REQ00104885" at bounding box center [303, 240] width 189 height 18
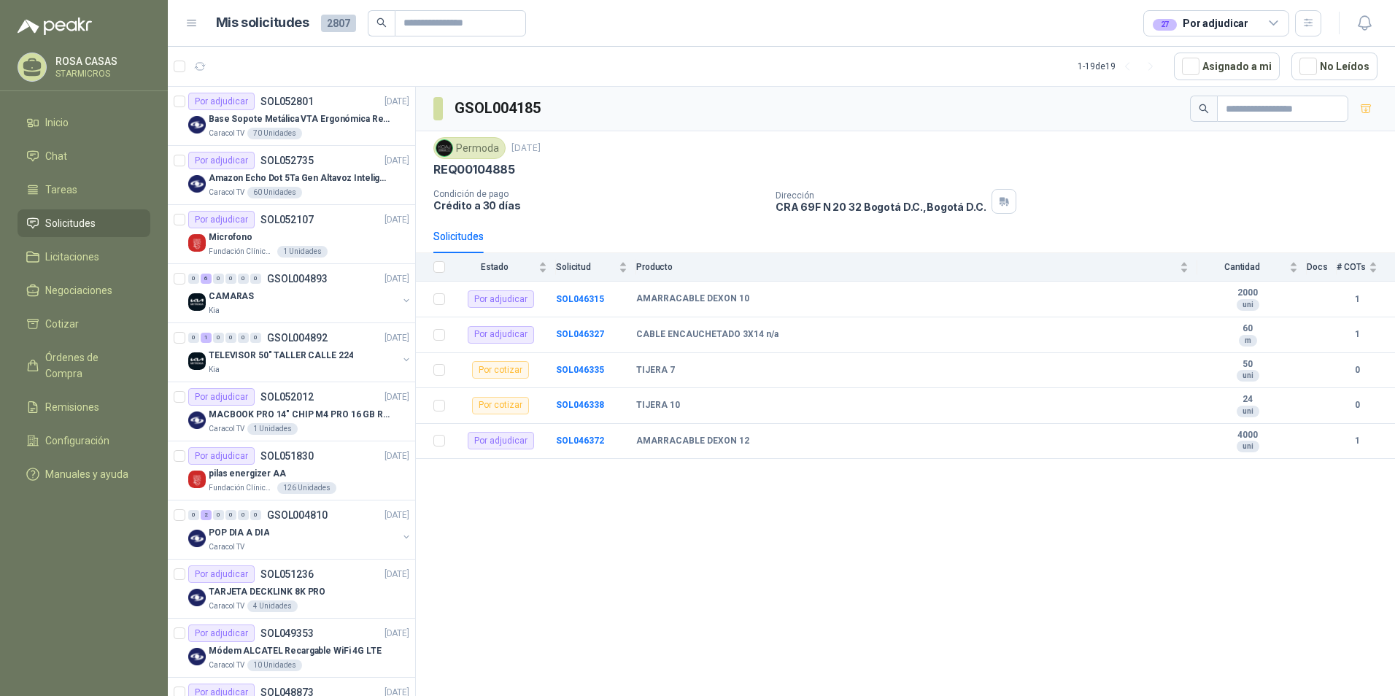
click at [1250, 24] on div "27 Por adjudicar" at bounding box center [1216, 23] width 146 height 26
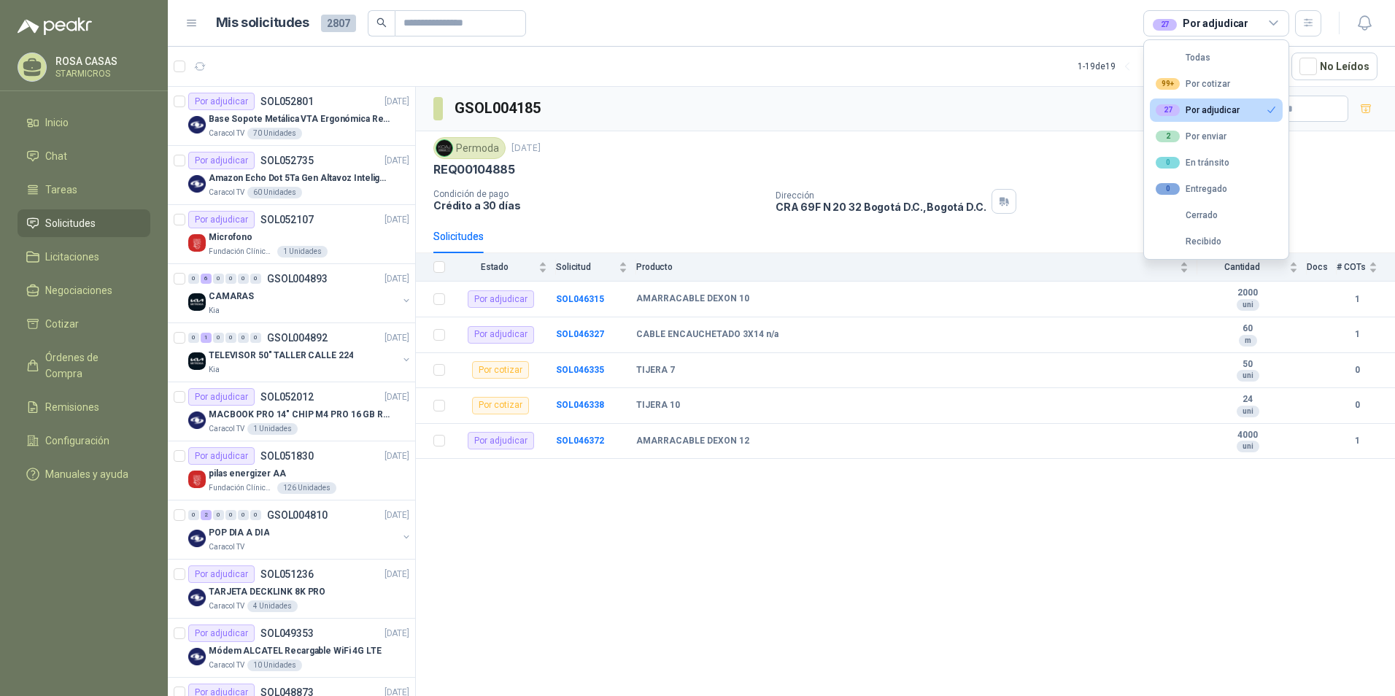
click at [1250, 24] on div "27 Por adjudicar" at bounding box center [1216, 23] width 146 height 26
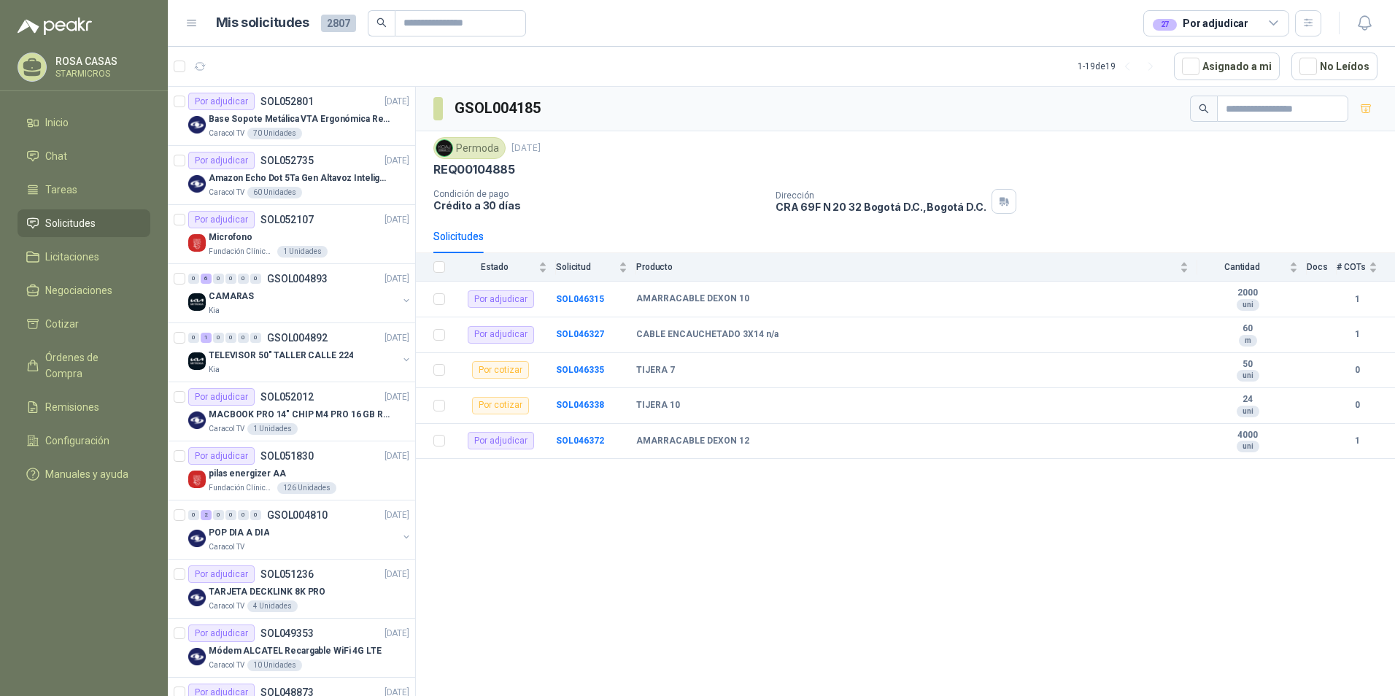
click at [1250, 24] on div "27 Por adjudicar" at bounding box center [1216, 23] width 146 height 26
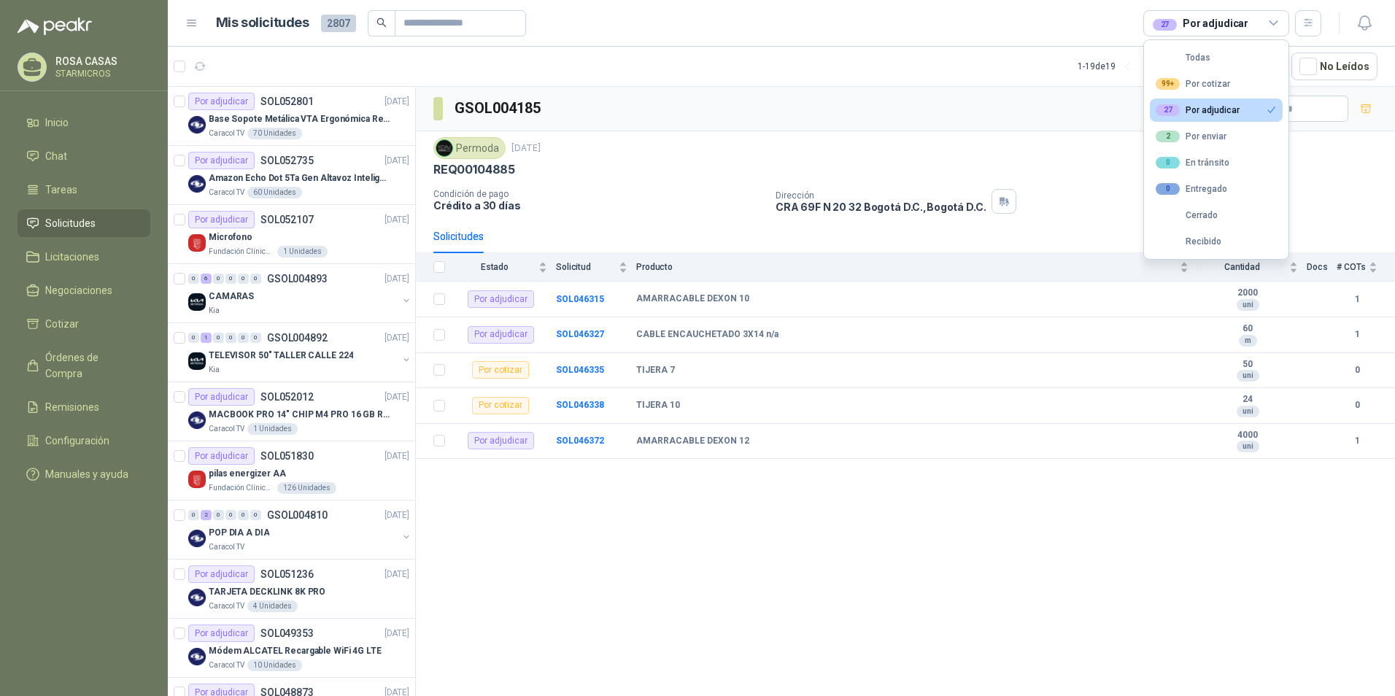
click at [1207, 113] on div "27 Por adjudicar" at bounding box center [1197, 110] width 84 height 12
click at [1213, 81] on div "99+ Por cotizar" at bounding box center [1192, 84] width 74 height 12
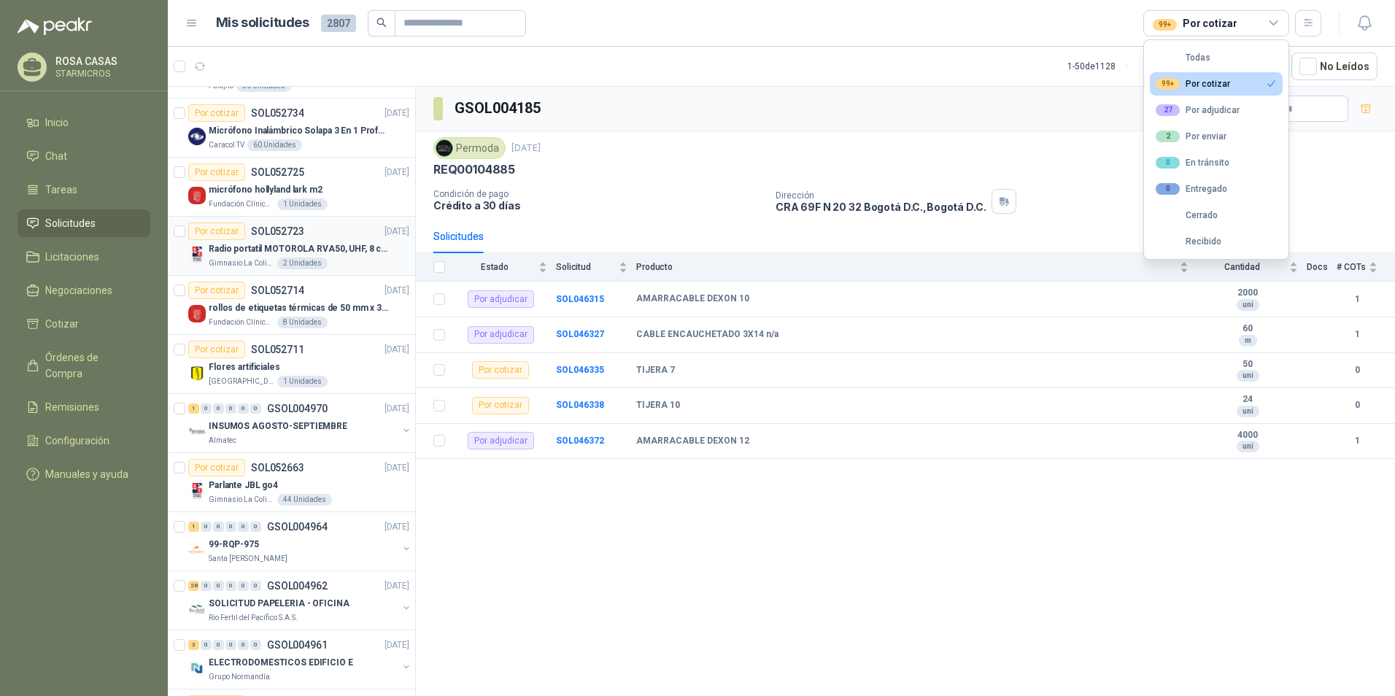
scroll to position [2069, 0]
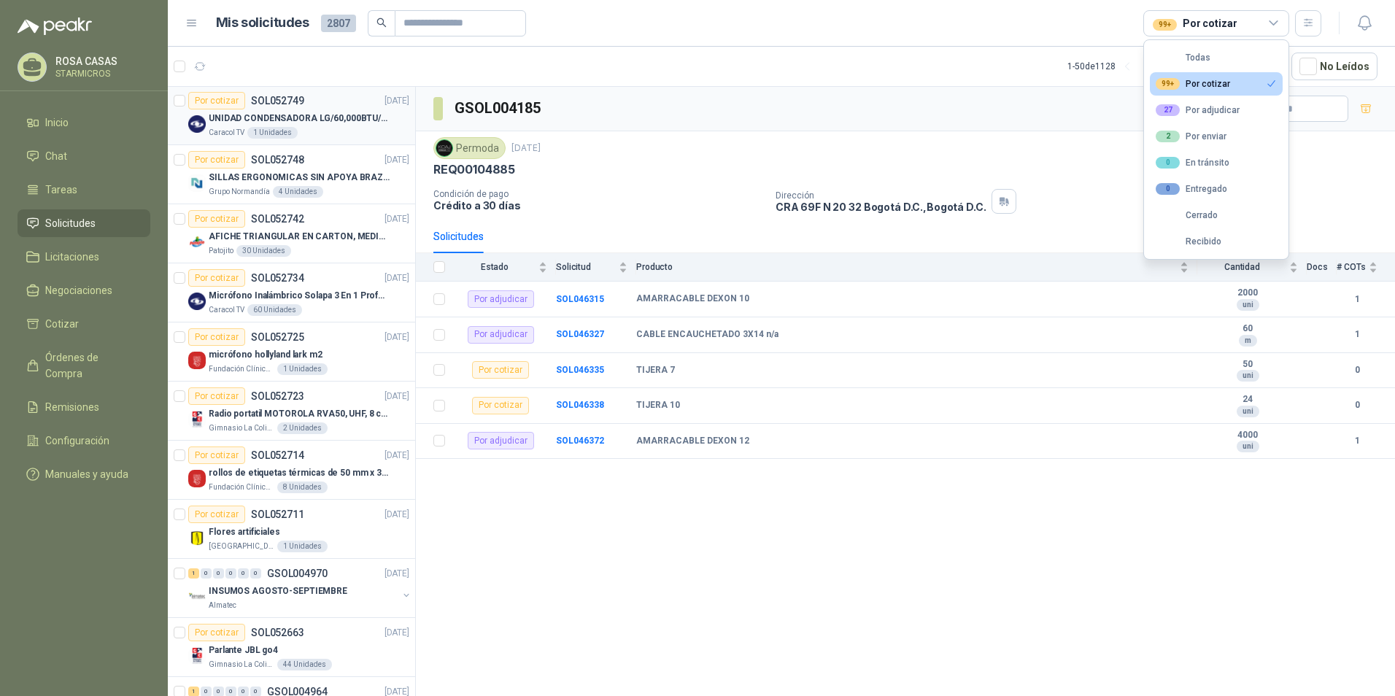
click at [327, 113] on p "UNIDAD CONDENSADORA LG/60,000BTU/220V/R410A: I" at bounding box center [300, 119] width 182 height 14
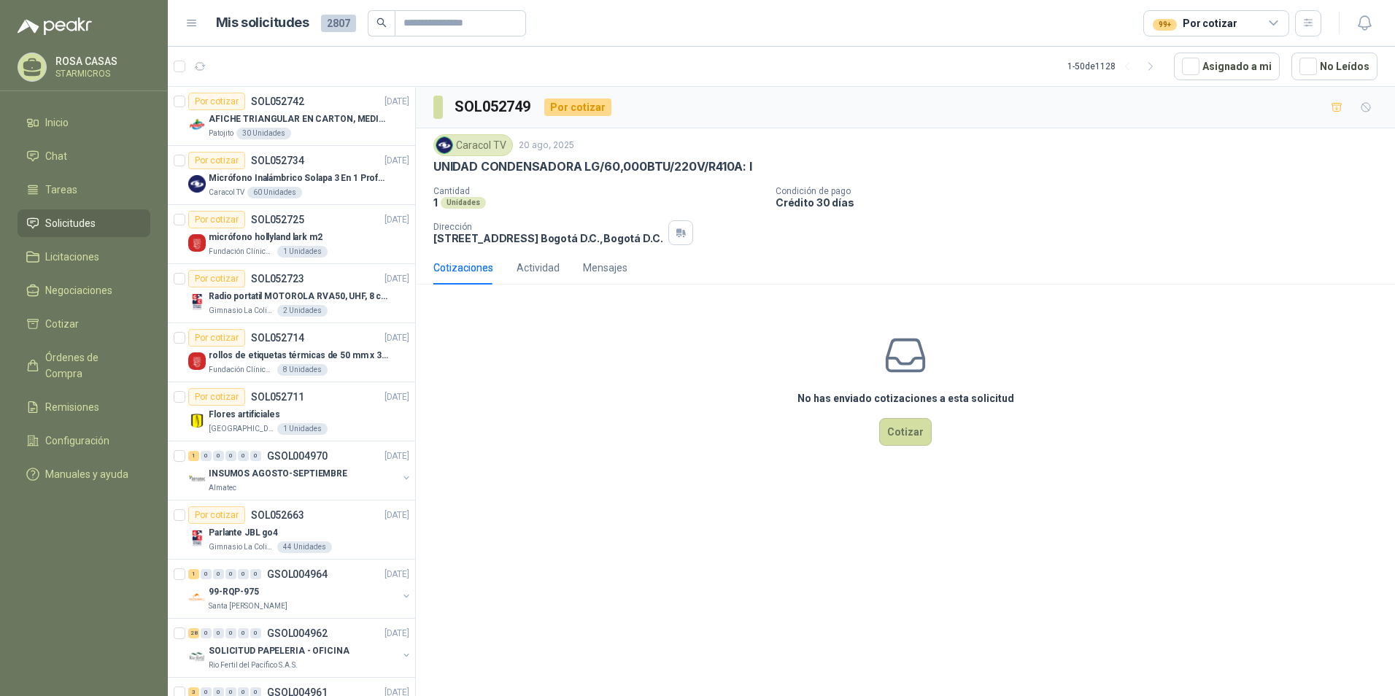
scroll to position [2215, 0]
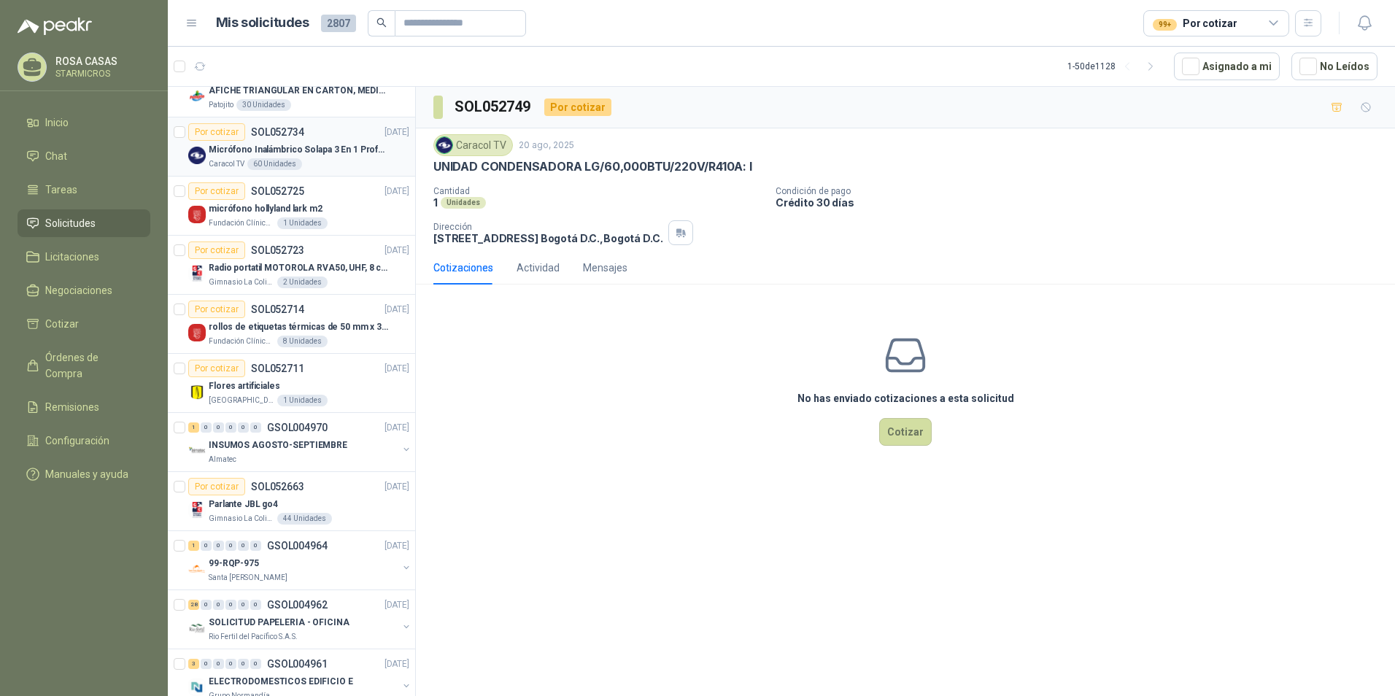
click at [341, 170] on article "Por cotizar SOL052734 20/08/25 Micrófono Inalámbrico Solapa 3 En 1 Profesional …" at bounding box center [291, 146] width 247 height 59
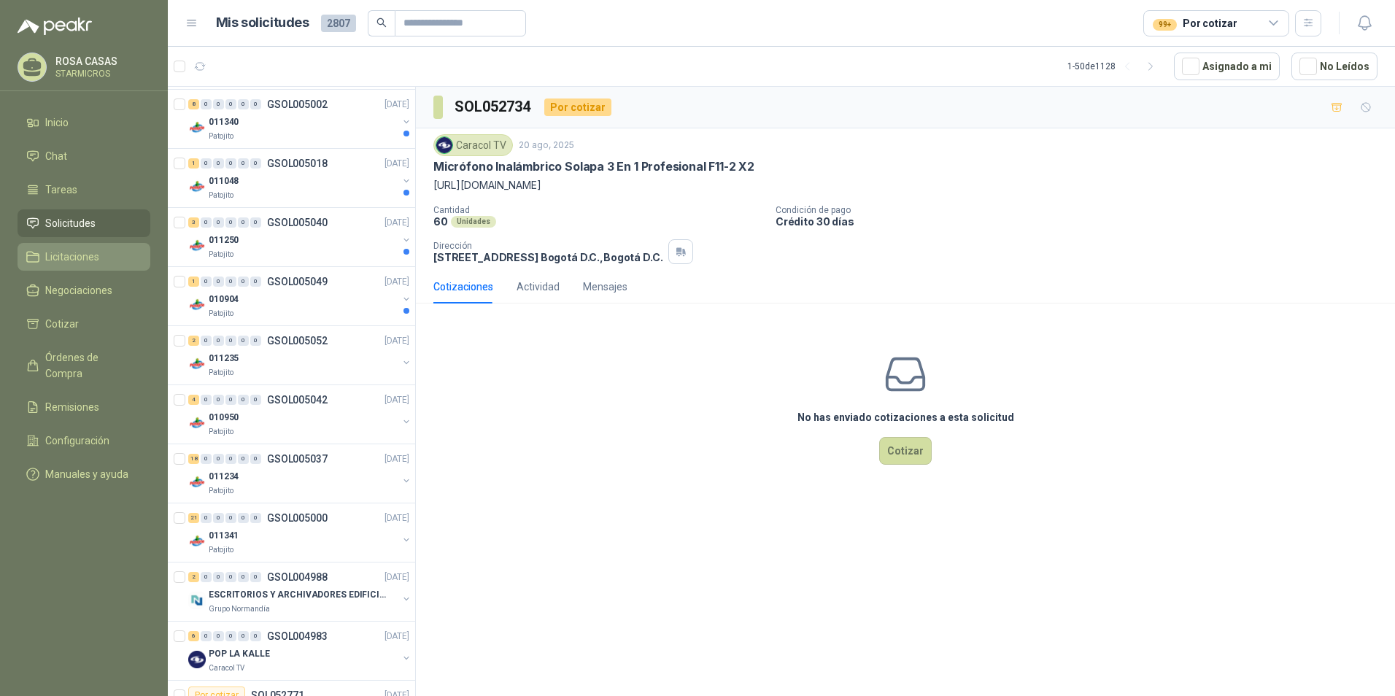
scroll to position [1266, 0]
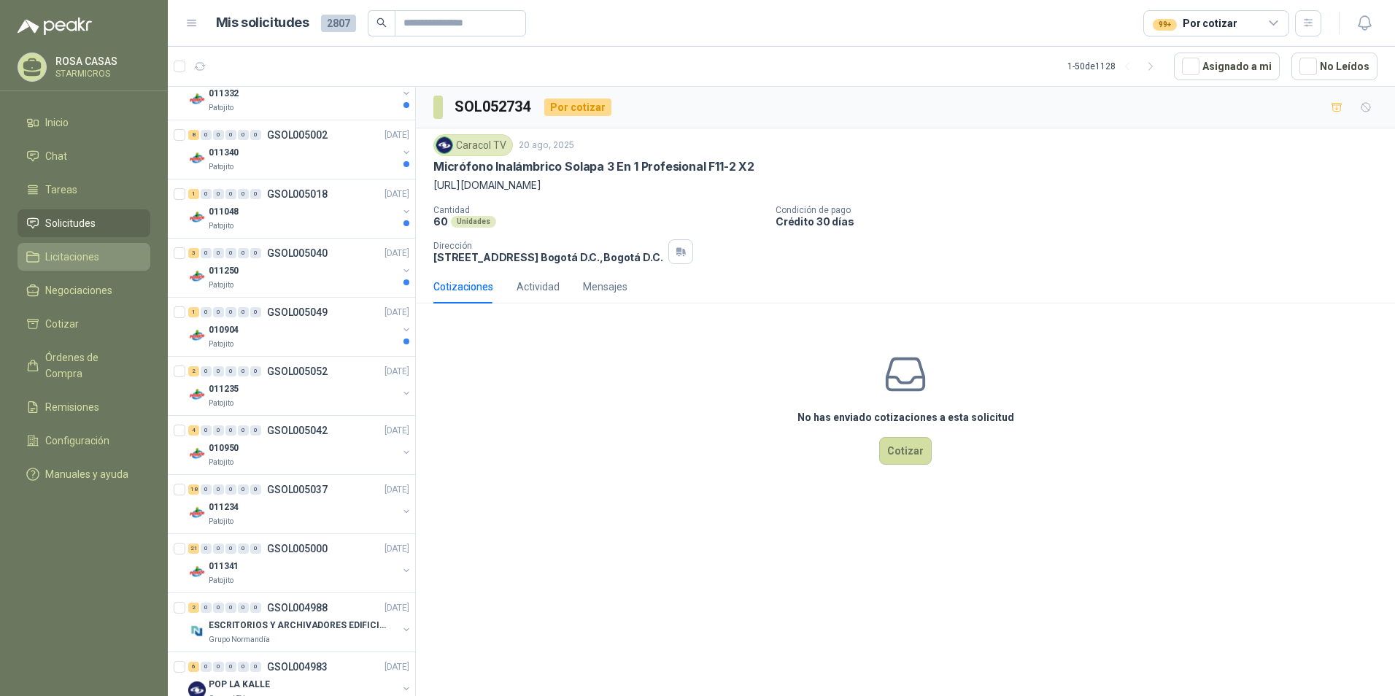
click at [88, 262] on span "Licitaciones" at bounding box center [72, 257] width 54 height 16
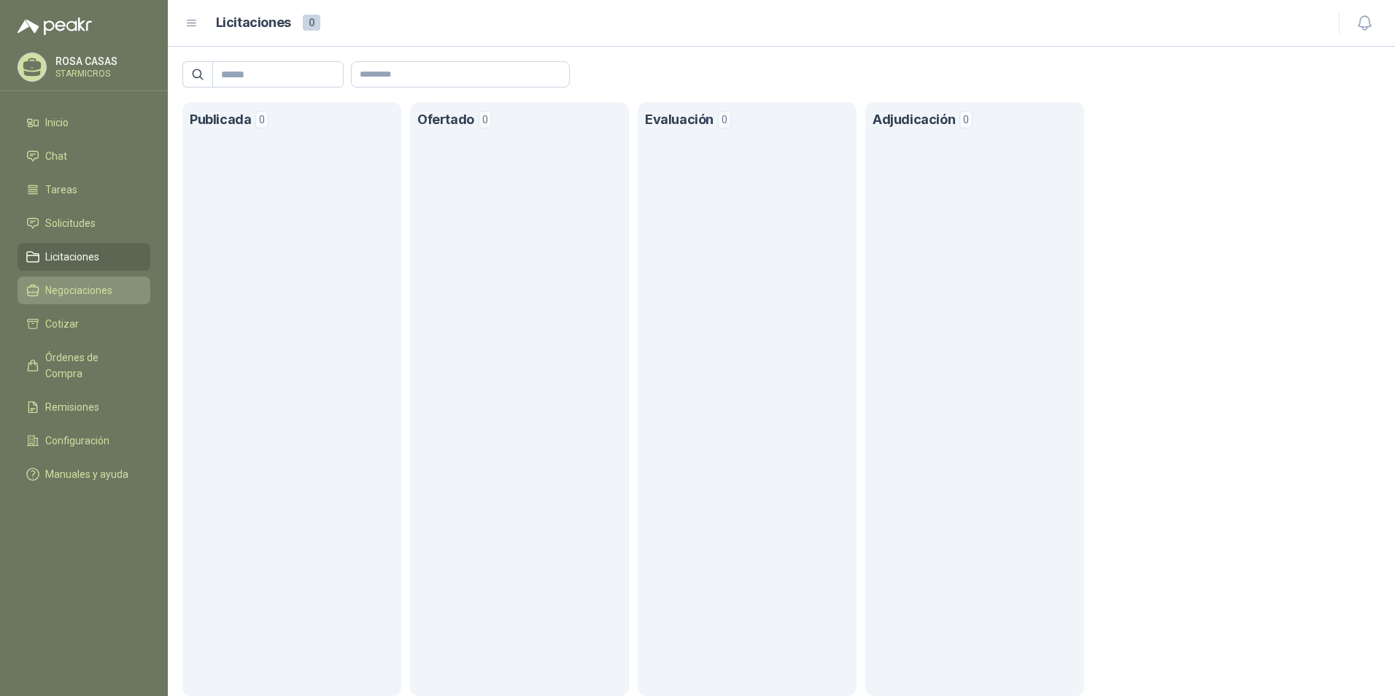
click at [86, 276] on link "Negociaciones" at bounding box center [84, 290] width 133 height 28
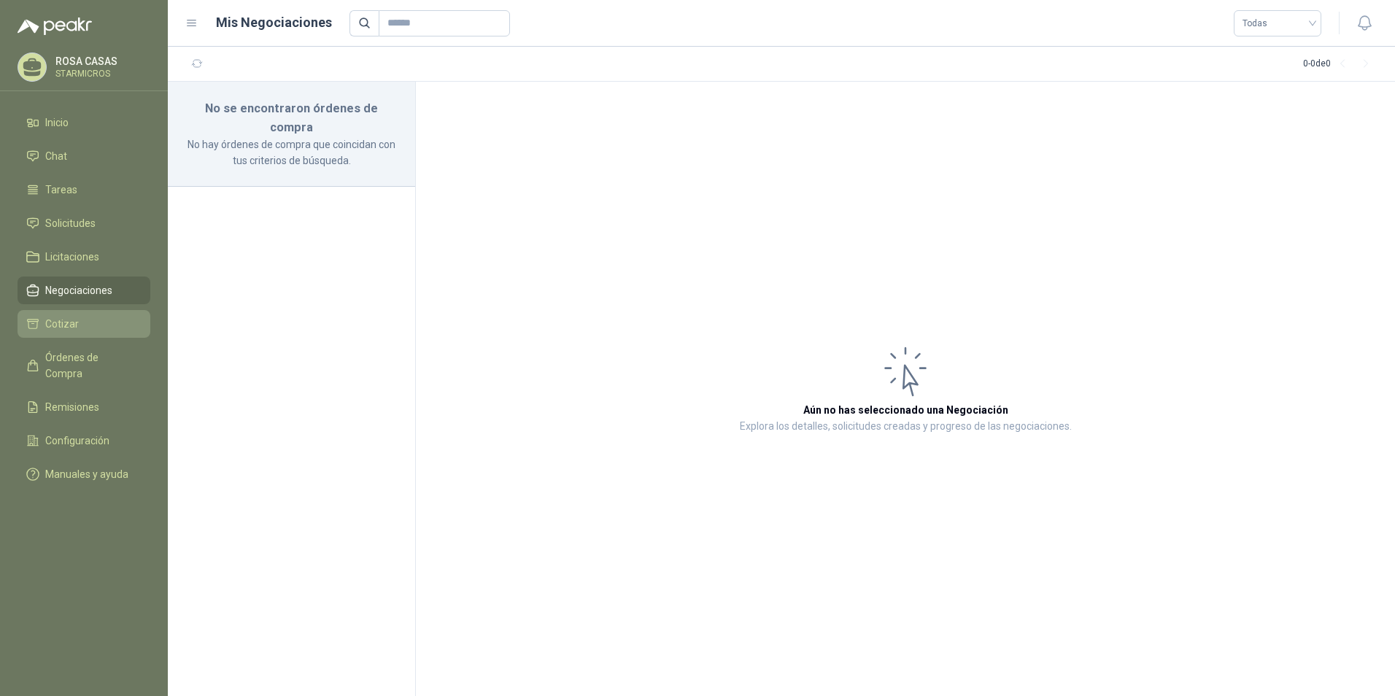
click at [98, 337] on link "Cotizar" at bounding box center [84, 324] width 133 height 28
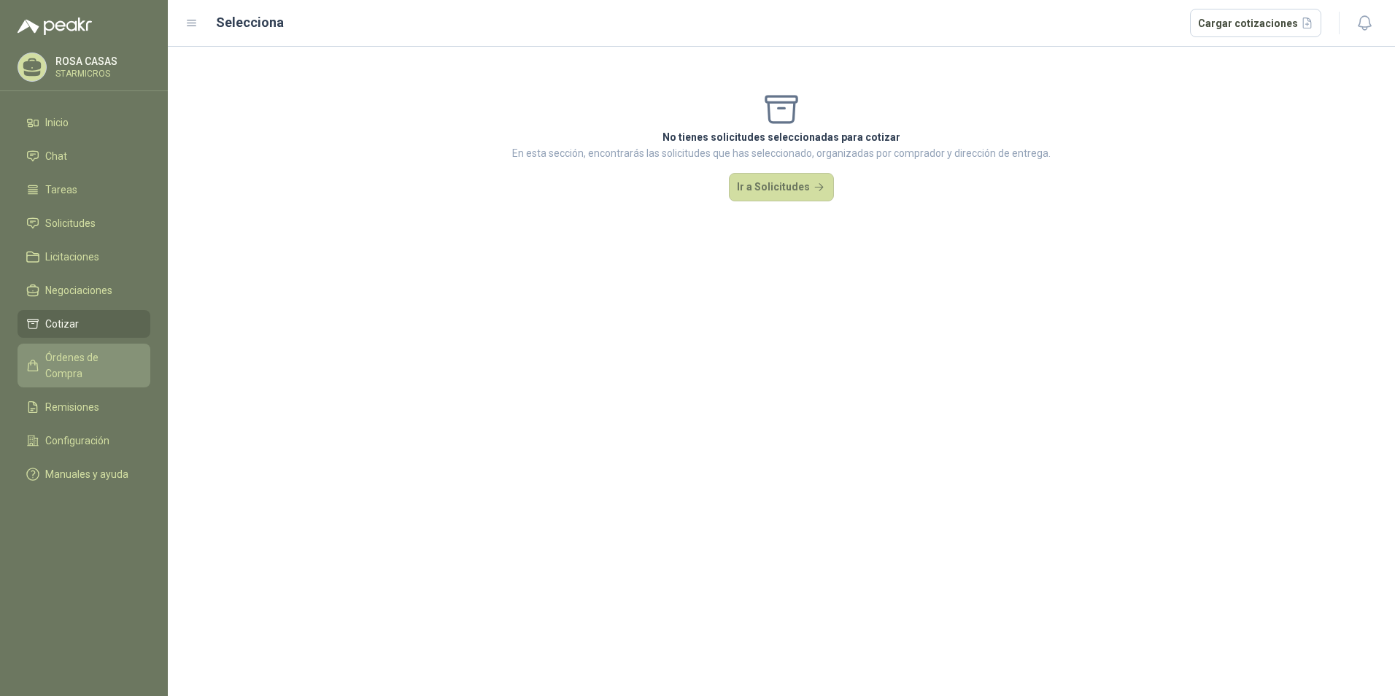
click at [95, 361] on span "Órdenes de Compra" at bounding box center [90, 365] width 91 height 32
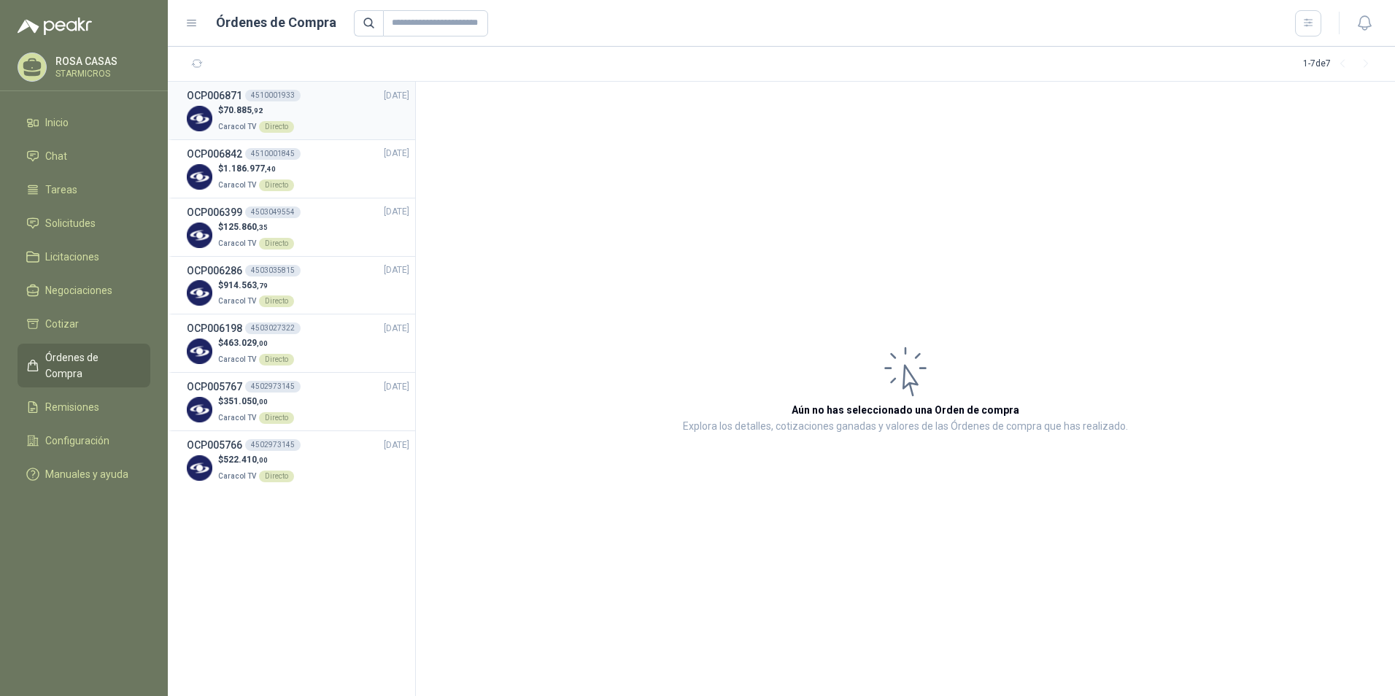
click at [368, 102] on div "OCP006871 4510001933 20/08/25" at bounding box center [298, 96] width 222 height 16
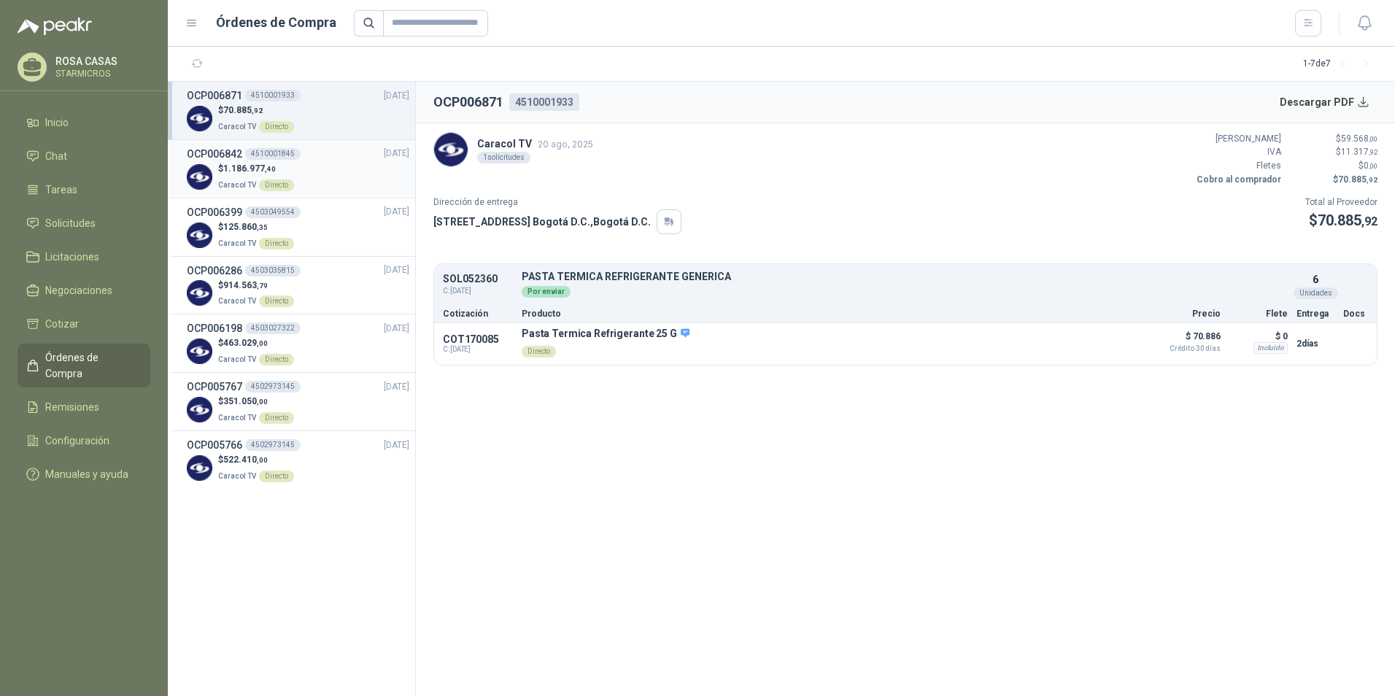
click at [341, 194] on li "OCP006842 4510001845 19/08/25 $ 1.186.977 ,40 Caracol TV Directo" at bounding box center [291, 169] width 247 height 58
click at [360, 172] on div "$ 1.186.977 ,40 Caracol TV Directo" at bounding box center [298, 177] width 222 height 30
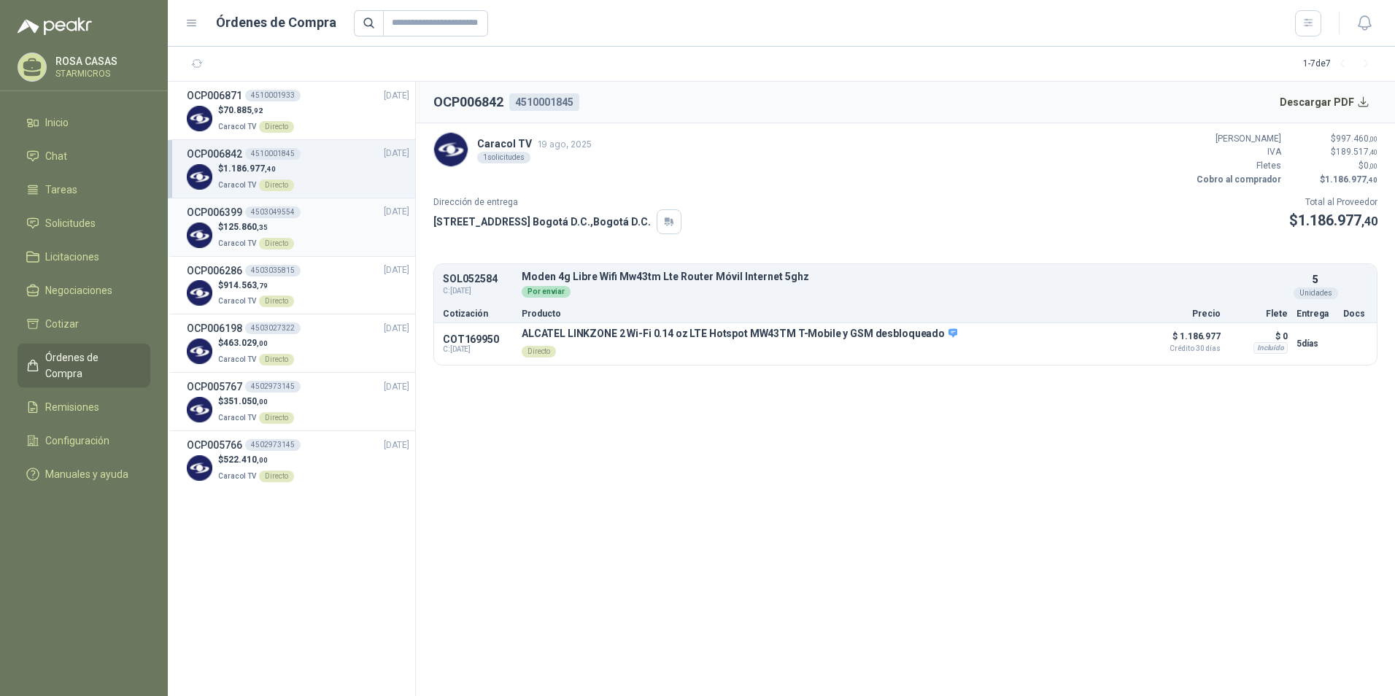
click at [352, 232] on div "$ 125.860 ,35 Caracol TV Directo" at bounding box center [298, 235] width 222 height 30
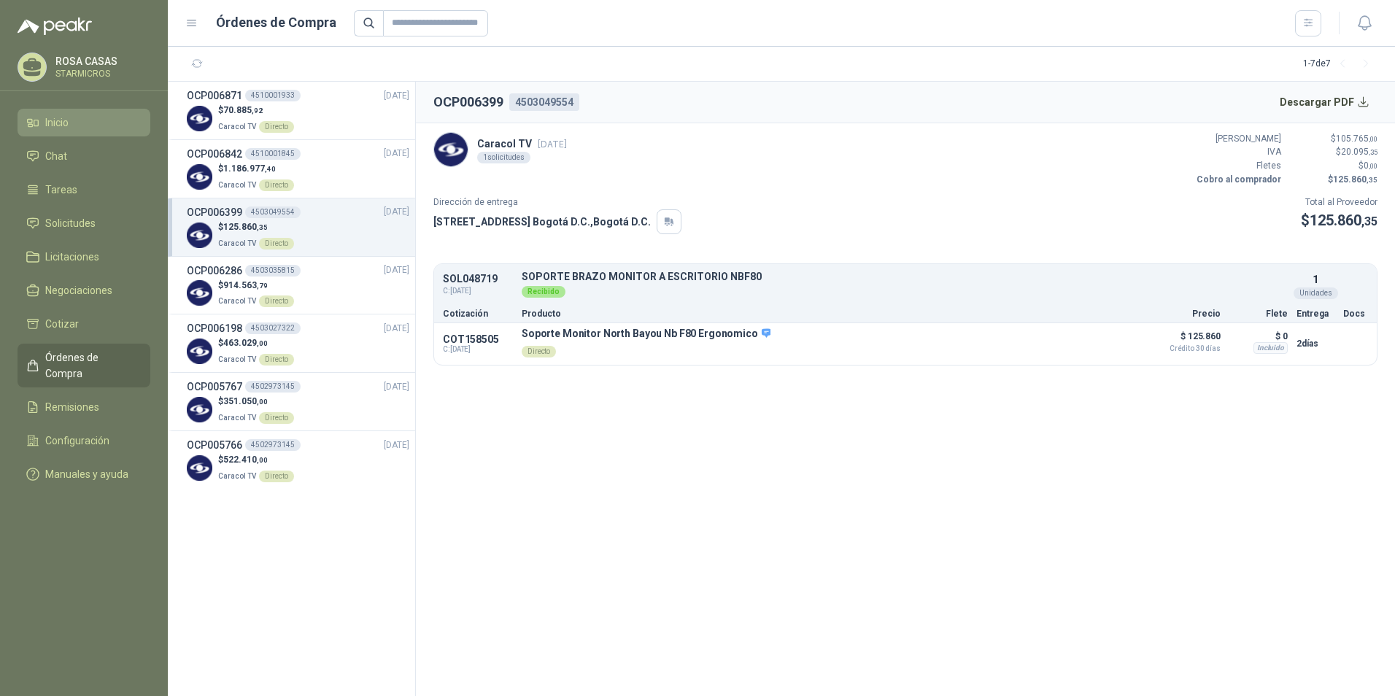
click at [54, 112] on link "Inicio" at bounding box center [84, 123] width 133 height 28
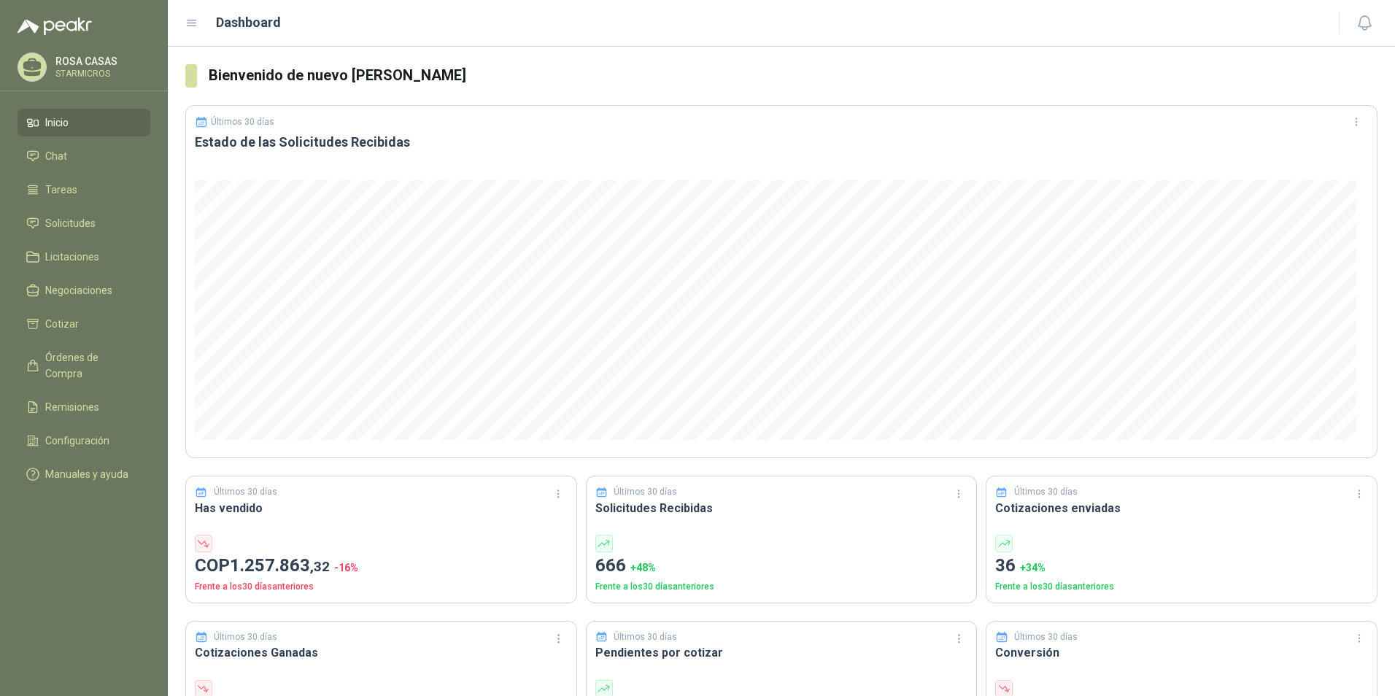
click at [75, 130] on li "Inicio" at bounding box center [83, 123] width 115 height 16
click at [80, 220] on span "Solicitudes" at bounding box center [70, 223] width 50 height 16
